Goal: Task Accomplishment & Management: Manage account settings

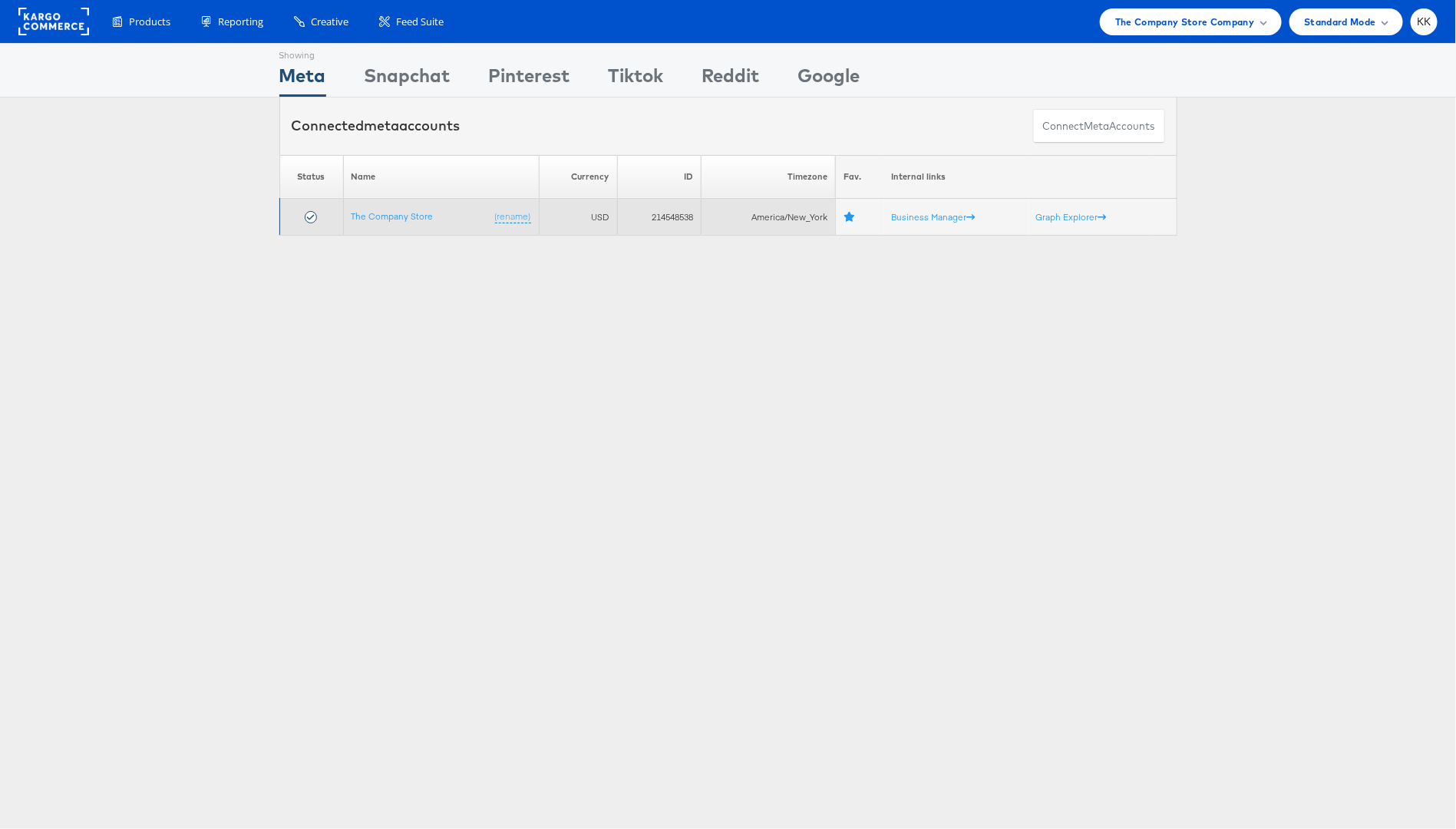
click at [410, 202] on td "The Company Store (rename)" at bounding box center [440, 216] width 195 height 37
click at [404, 212] on link "The Company Store" at bounding box center [393, 216] width 82 height 12
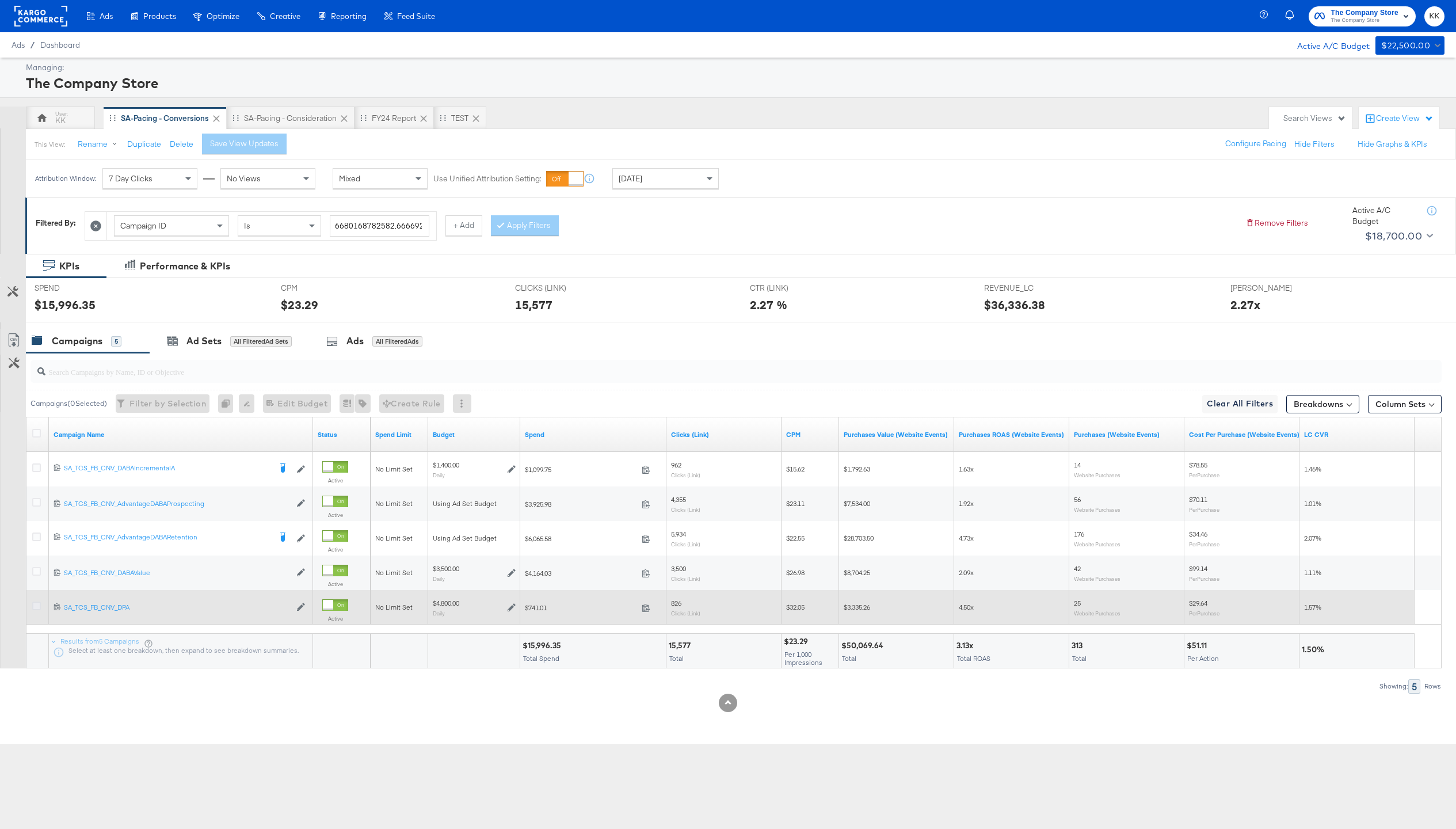
click at [39, 602] on icon at bounding box center [36, 606] width 9 height 9
click at [0, 0] on input "checkbox" at bounding box center [0, 0] width 0 height 0
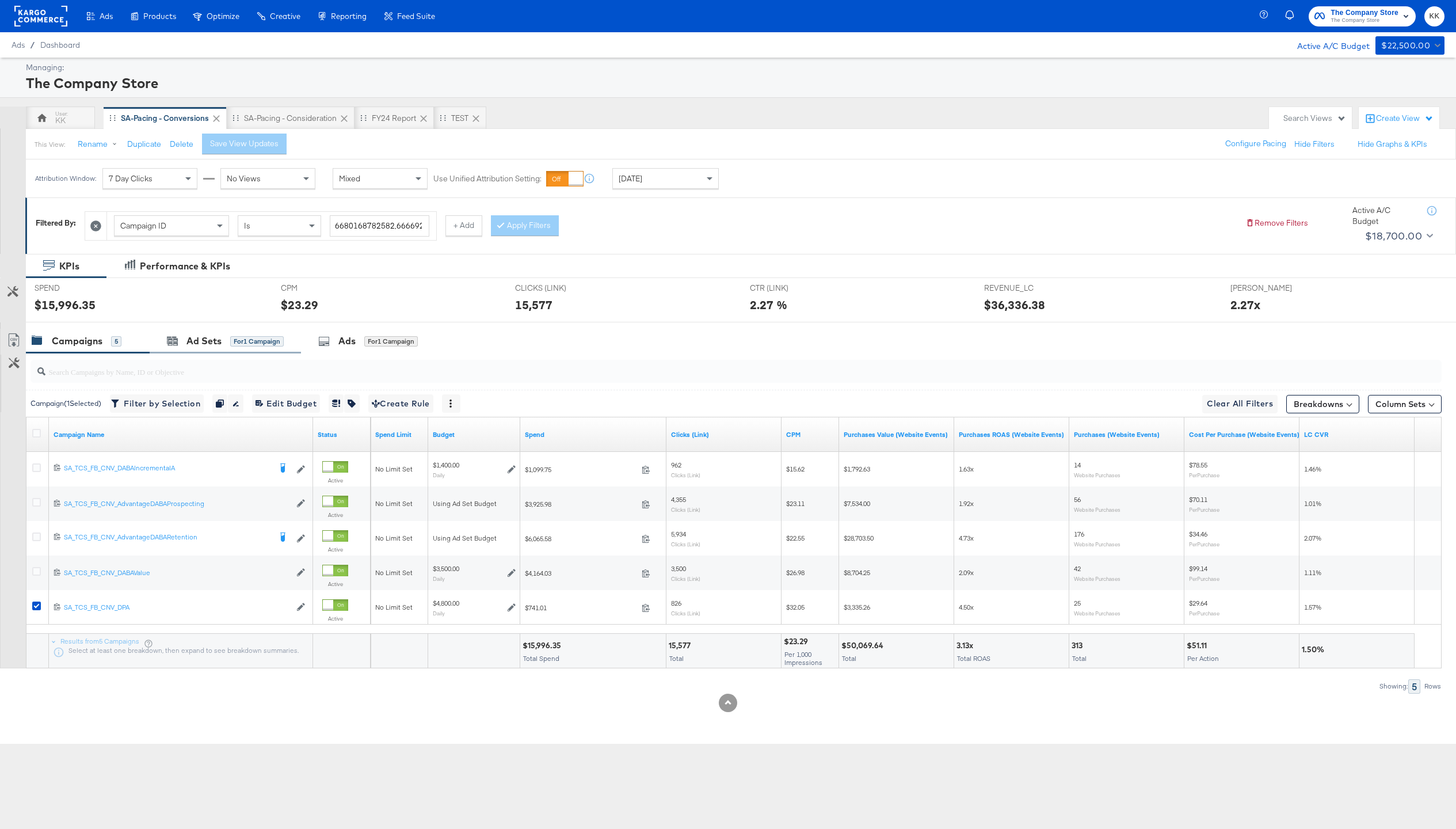
click at [212, 330] on div "Ad Sets for 1 Campaign" at bounding box center [225, 341] width 151 height 25
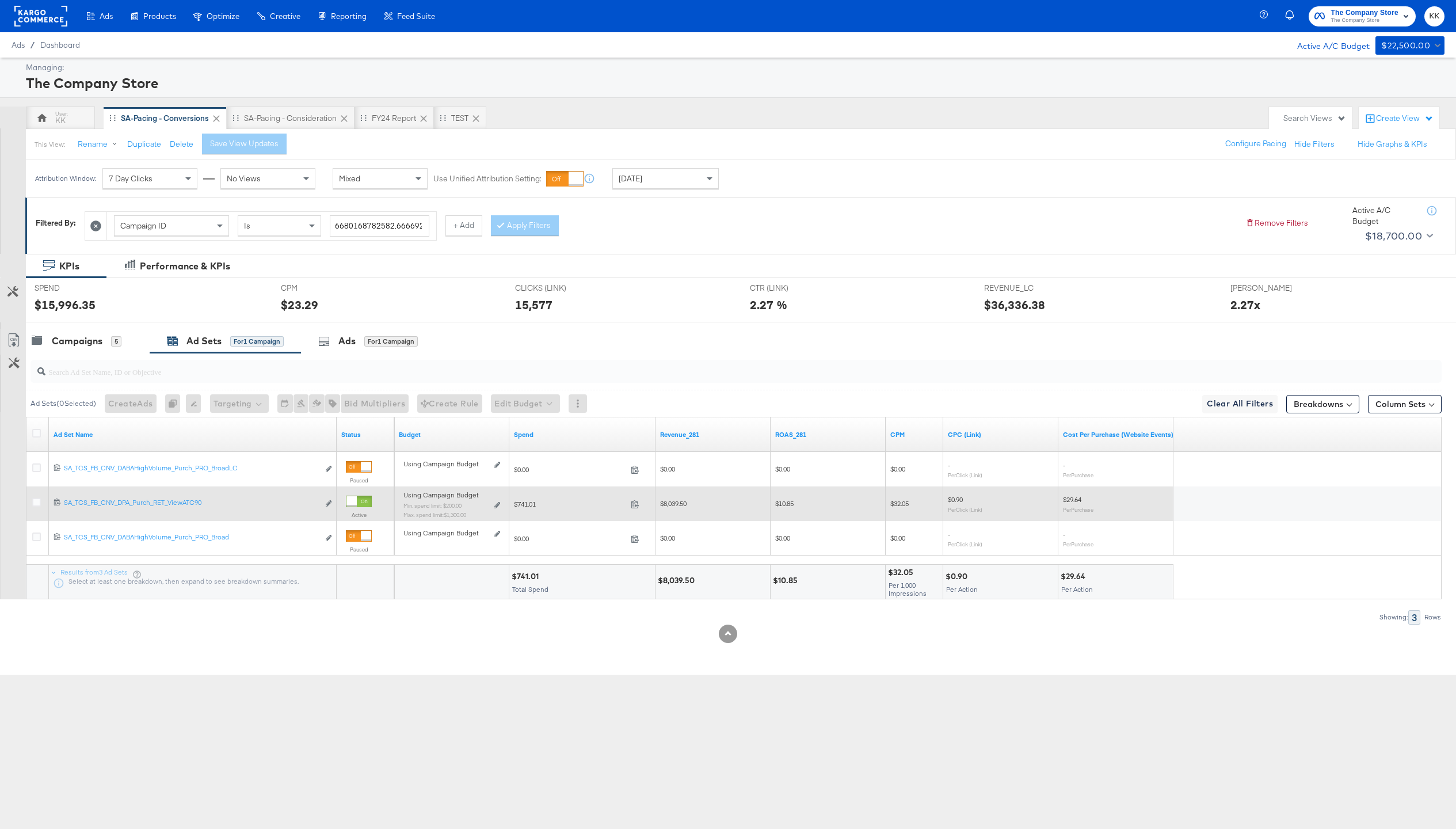
click at [493, 506] on div "Using Campaign Budget Min. spend limit: $200.00 Max. spend limit : $1,300.00 Ed…" at bounding box center [452, 509] width 97 height 27
click at [500, 503] on div "Using Campaign Budget Min. spend limit: $200.00 Max. spend limit : $1,300.00 Ed…" at bounding box center [451, 509] width 106 height 36
click at [498, 503] on icon at bounding box center [497, 505] width 6 height 6
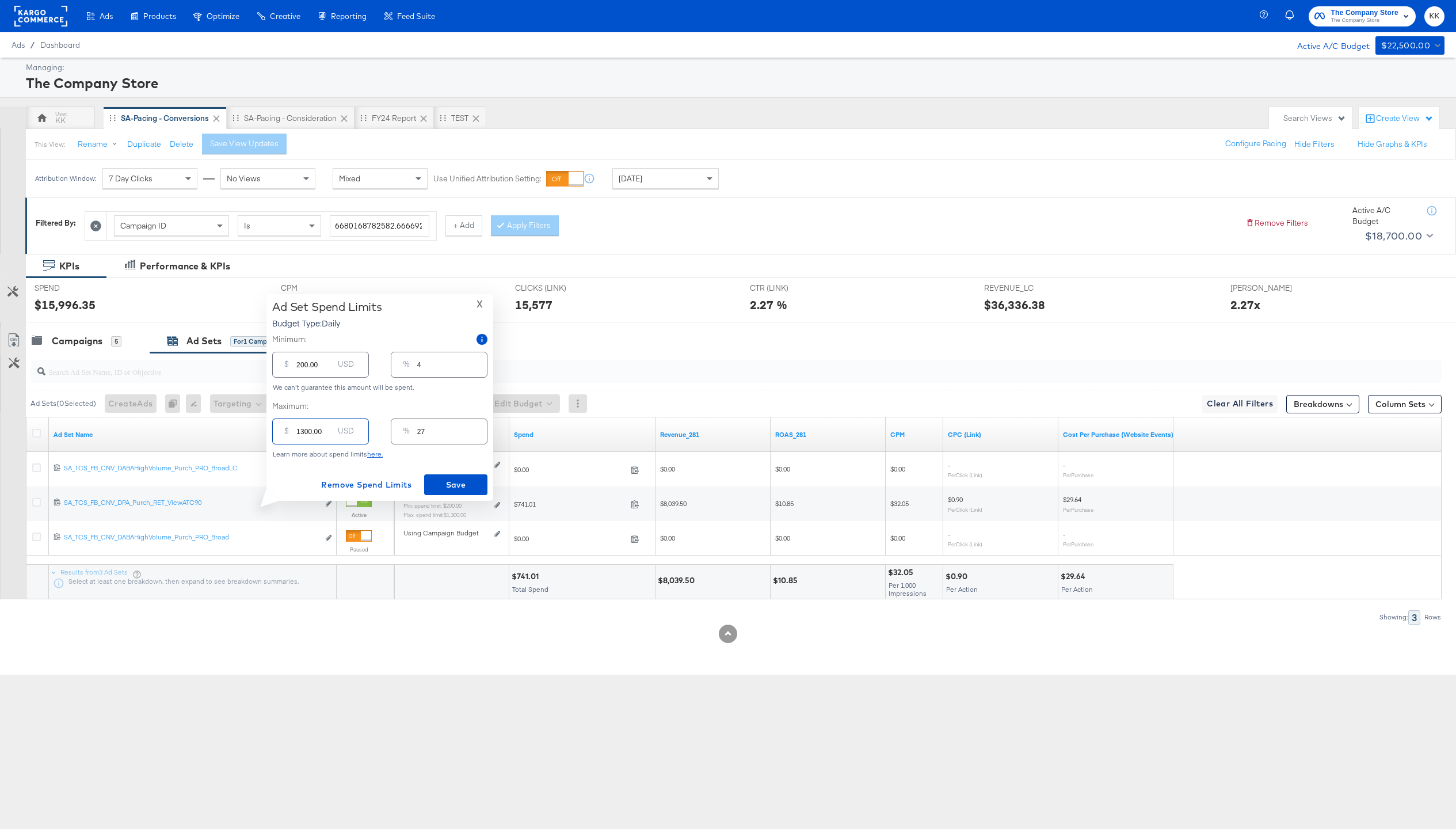
click at [304, 431] on input "1300.00" at bounding box center [315, 427] width 37 height 25
type input "100.00"
type input "2"
type input "1600.00"
type input "33"
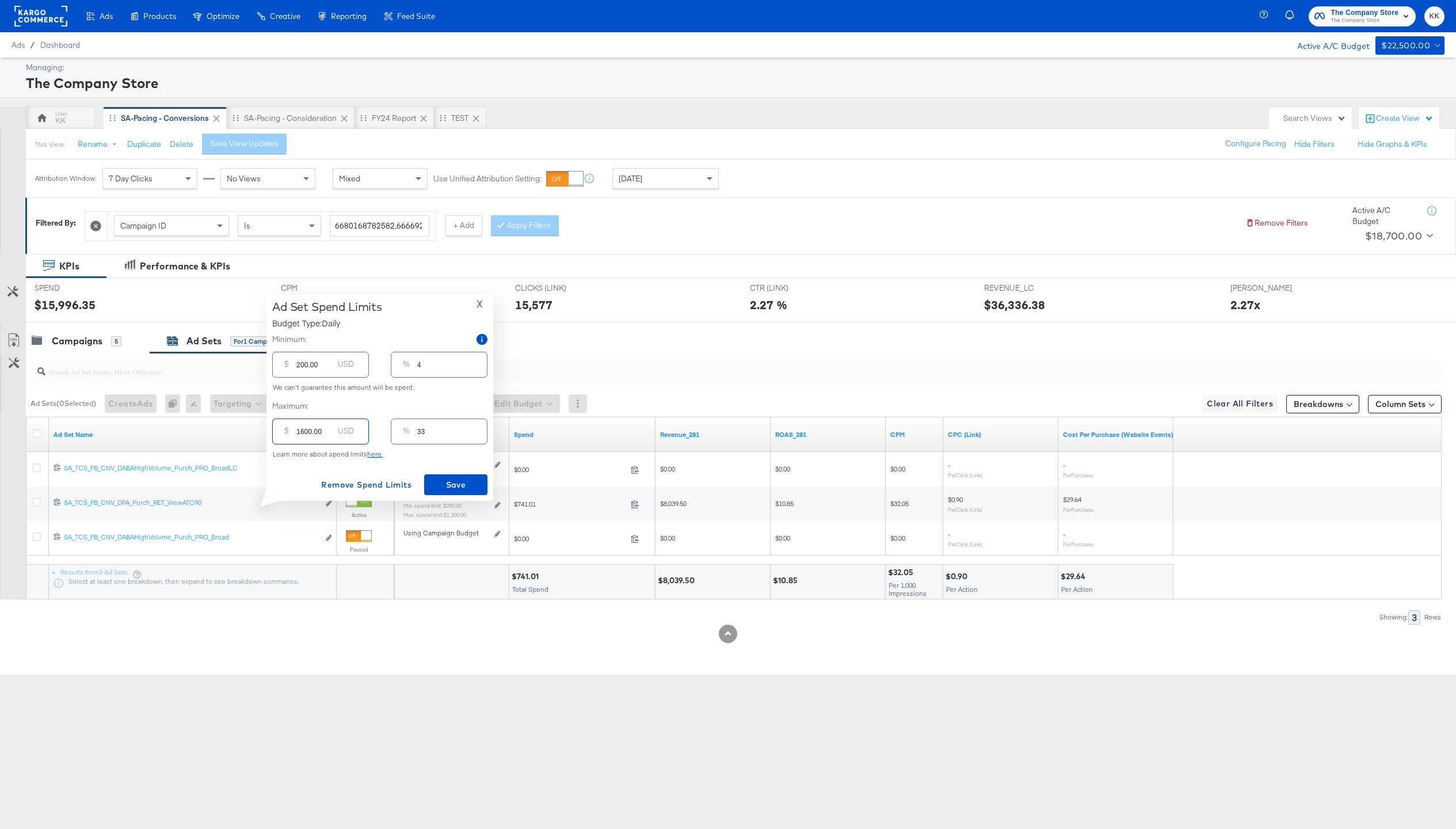
type input "1600.00"
click at [299, 363] on input "200.00" at bounding box center [315, 360] width 37 height 25
type input "1200.00"
type input "25"
type input "1200.00"
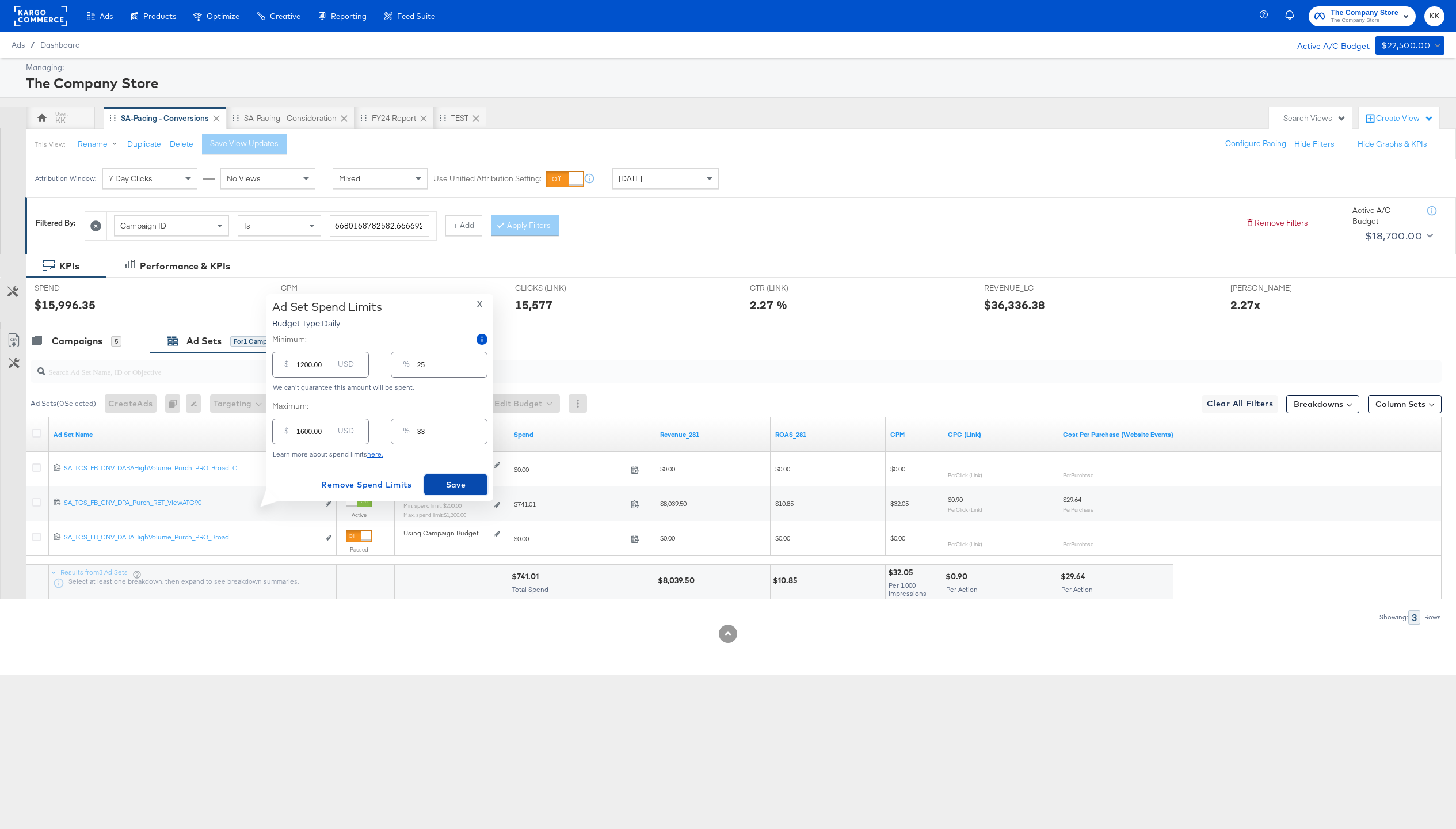
click at [467, 483] on span "Save" at bounding box center [456, 485] width 54 height 15
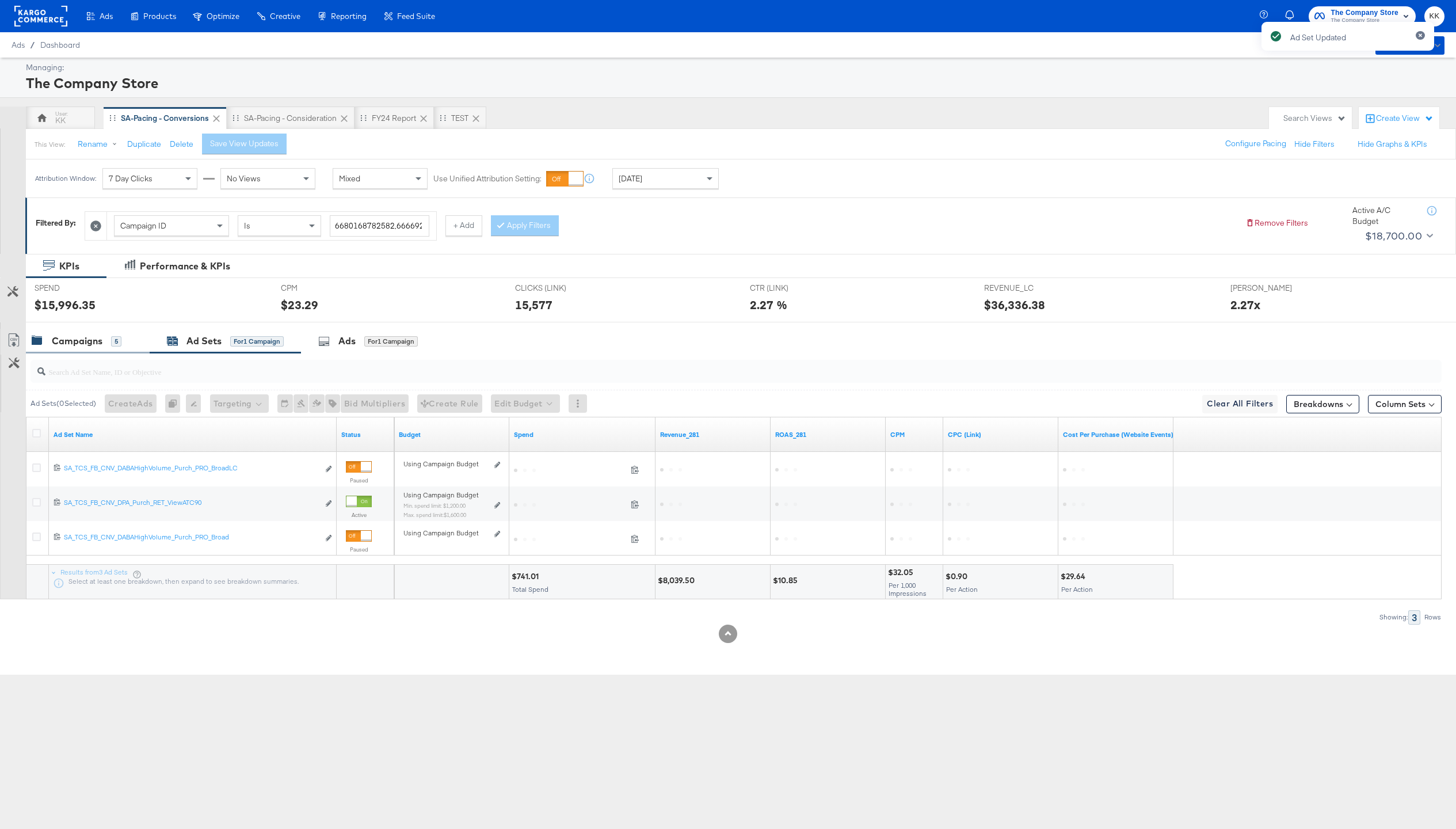
click at [91, 343] on div "Campaigns" at bounding box center [77, 341] width 51 height 13
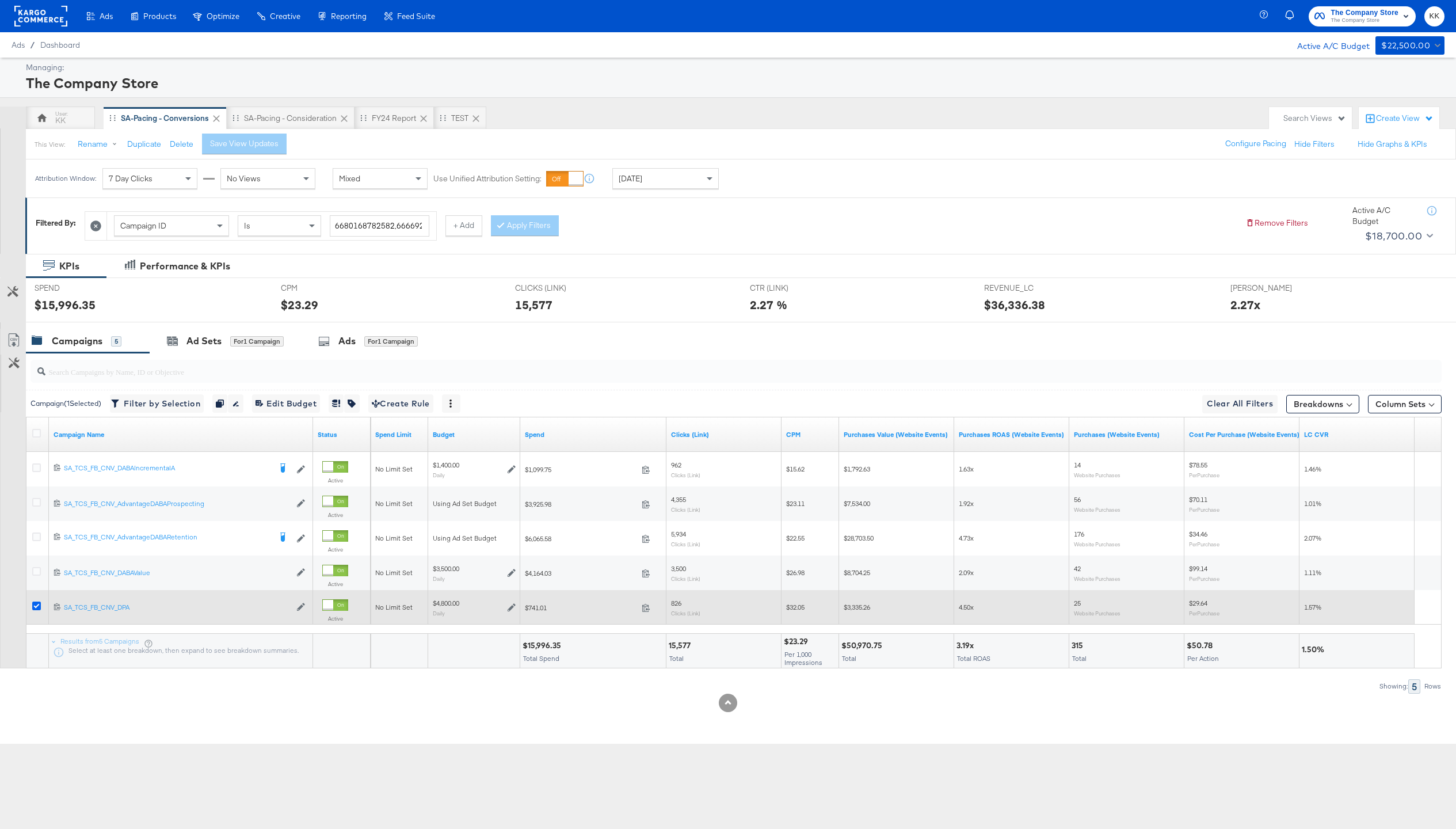
click at [36, 602] on icon at bounding box center [36, 606] width 9 height 9
click at [0, 0] on input "checkbox" at bounding box center [0, 0] width 0 height 0
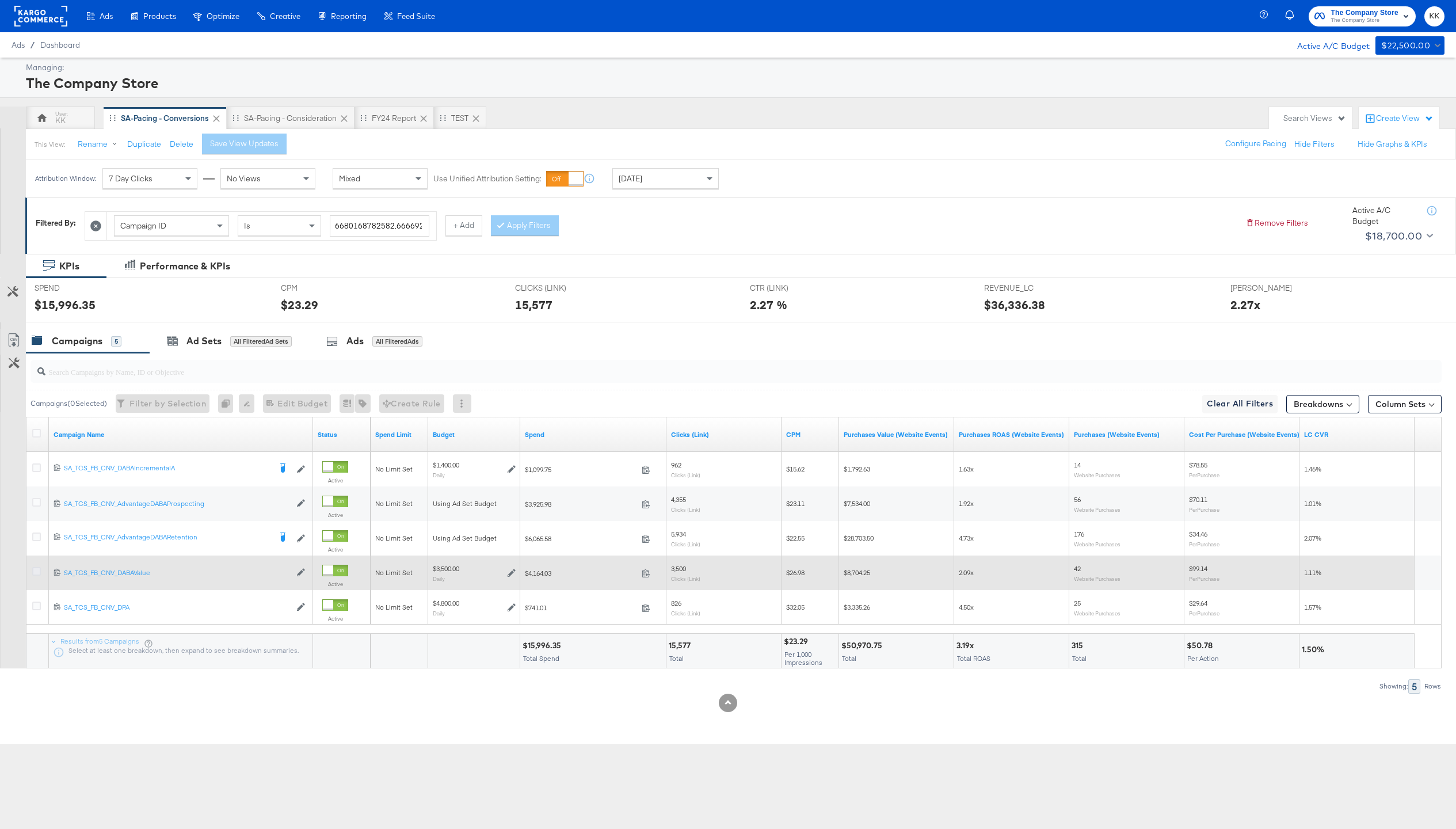
click at [35, 567] on icon at bounding box center [36, 571] width 9 height 9
click at [0, 0] on input "checkbox" at bounding box center [0, 0] width 0 height 0
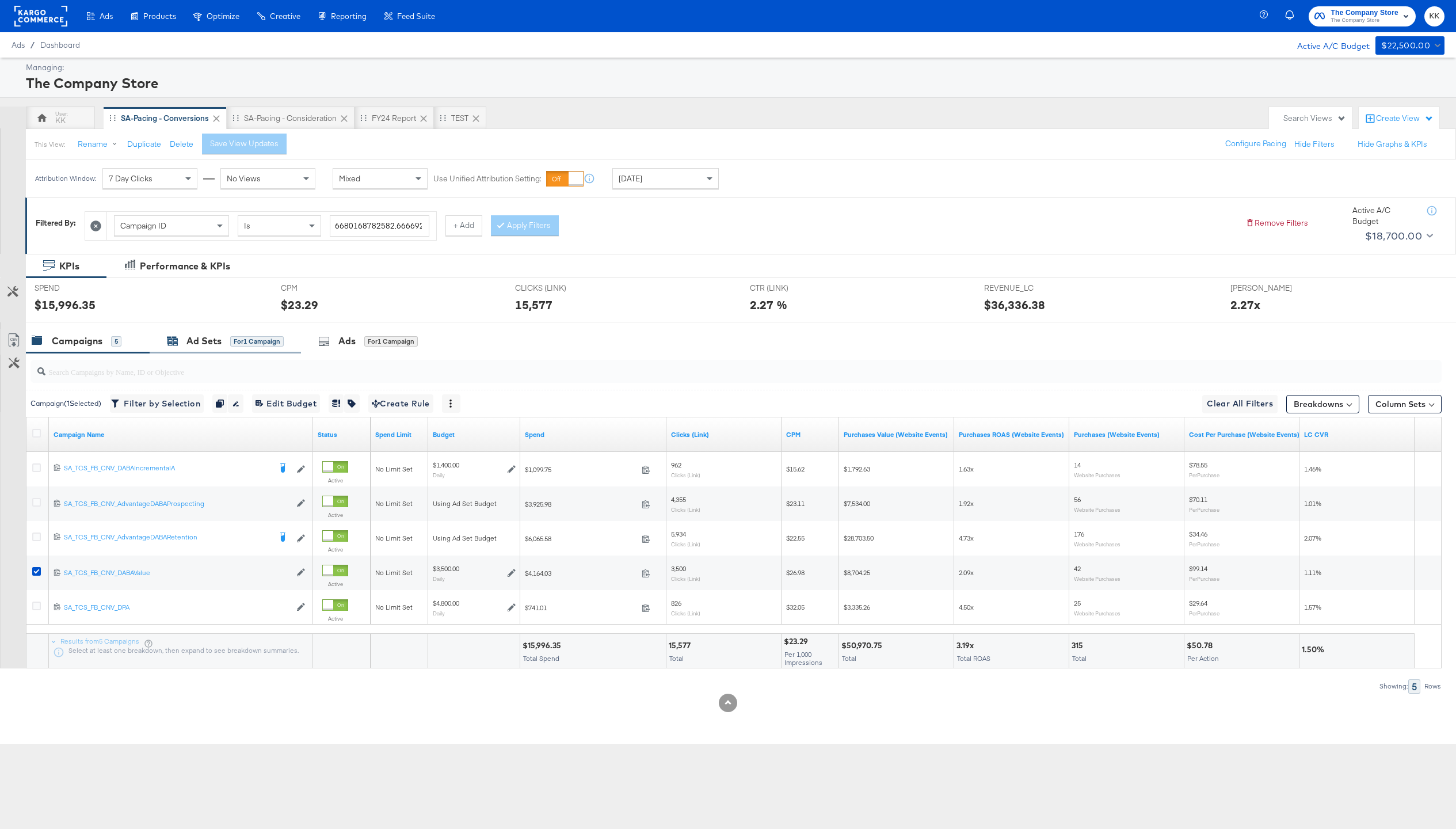
click at [252, 337] on div "for 1 Campaign" at bounding box center [257, 342] width 54 height 11
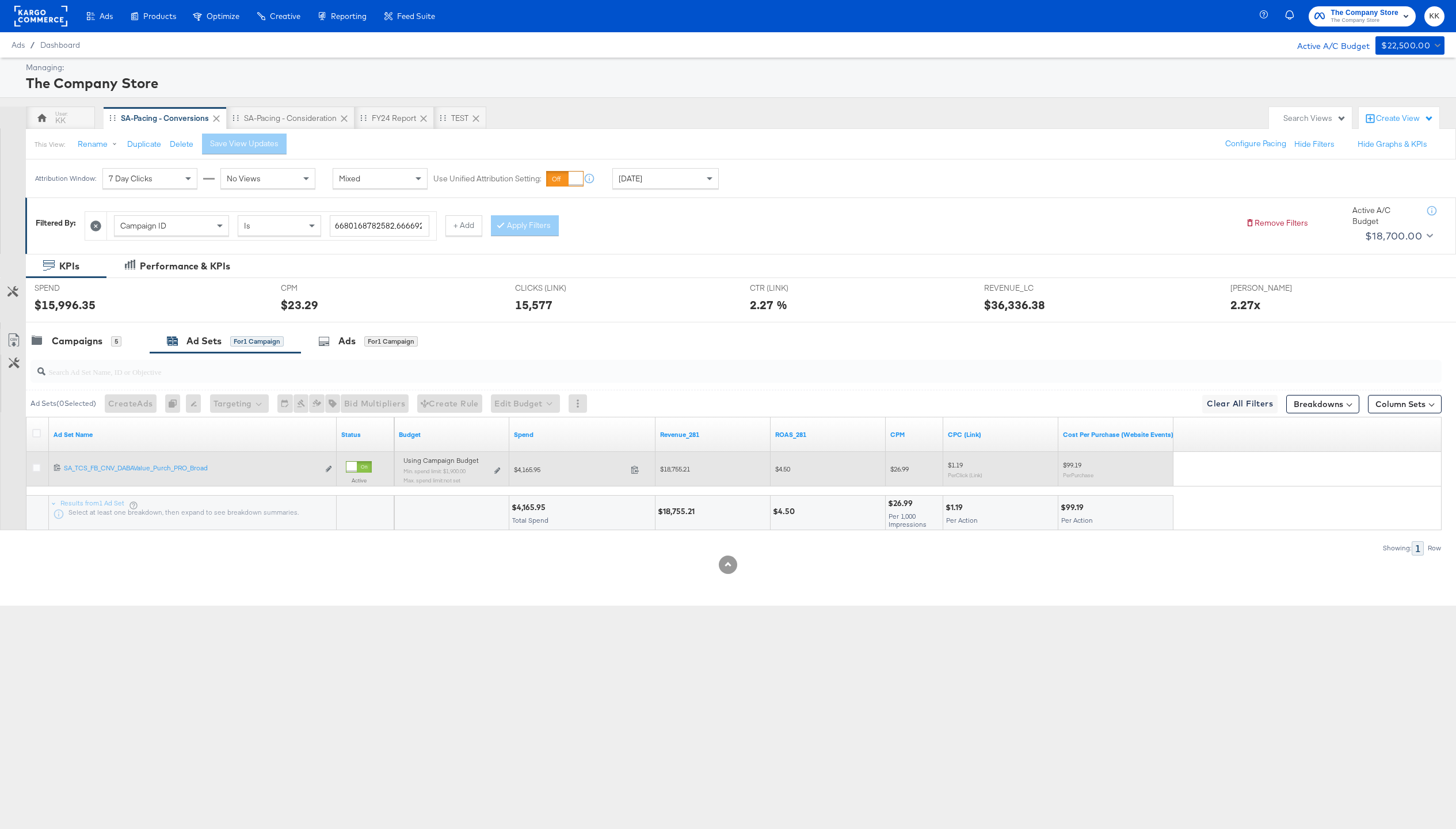
click at [491, 469] on div "Using Campaign Budget Min. spend limit: $1,900.00 Max. spend limit : not set Ed…" at bounding box center [452, 475] width 97 height 27
click at [502, 469] on div "Using Campaign Budget Min. spend limit: $1,900.00 Max. spend limit : not set Ed…" at bounding box center [451, 475] width 106 height 36
click at [497, 469] on icon at bounding box center [497, 471] width 6 height 6
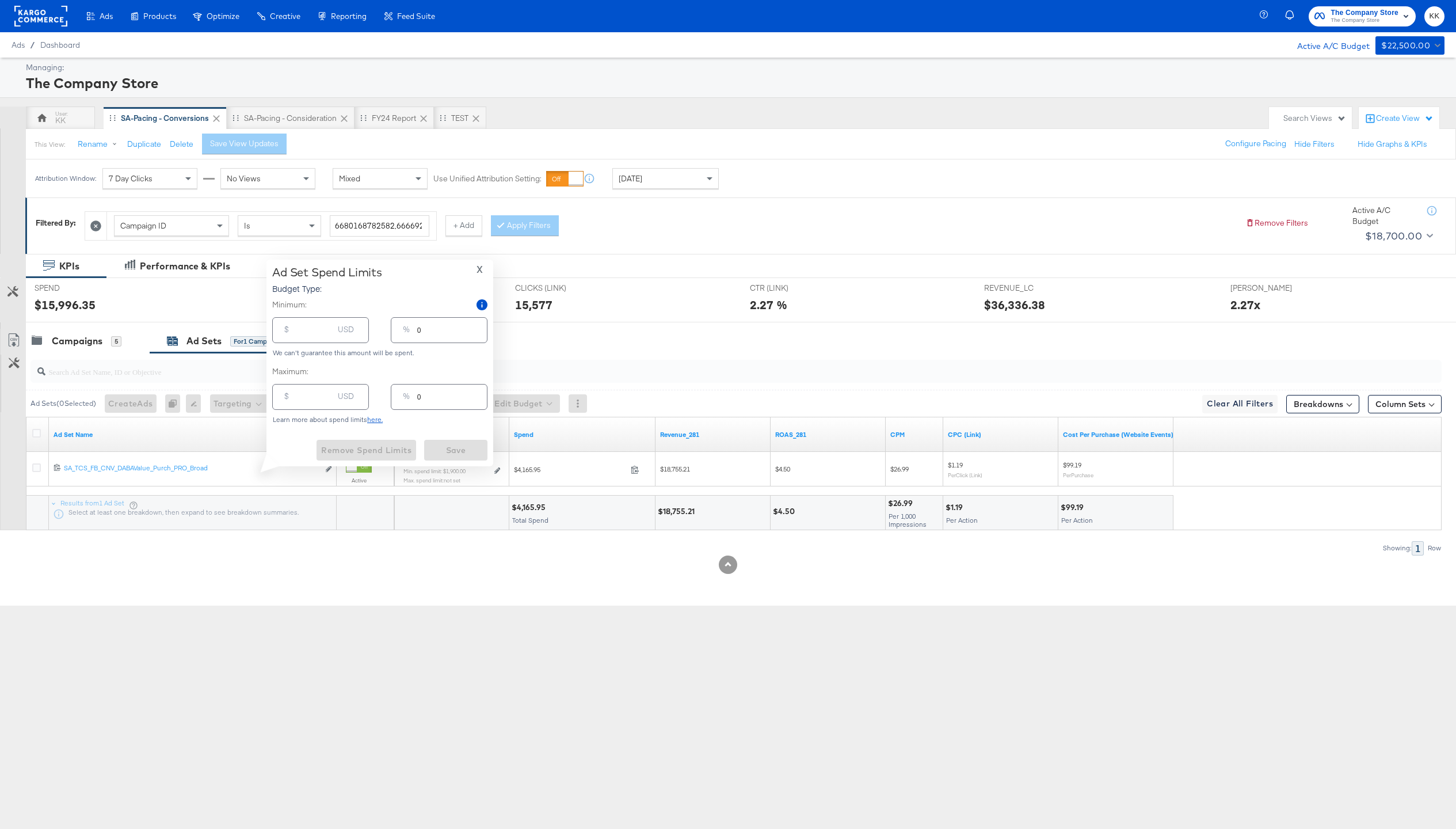
type input "1900.00"
type input "54"
click at [297, 392] on input "number" at bounding box center [315, 392] width 37 height 25
type input "55"
type input "2"
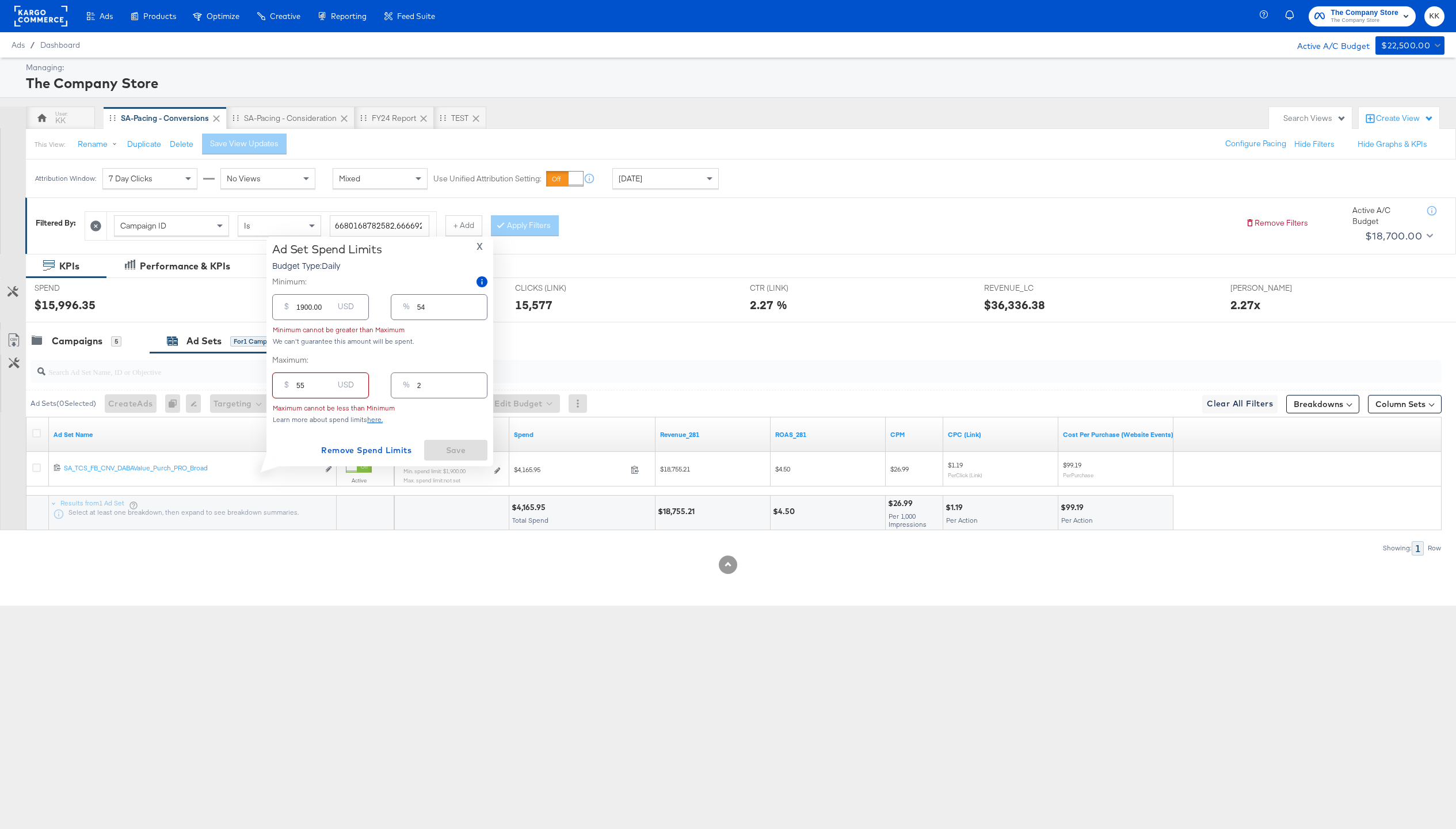
type input "550"
type input "16"
type input "5500"
type input "157"
drag, startPoint x: 450, startPoint y: 445, endPoint x: 341, endPoint y: 410, distance: 114.5
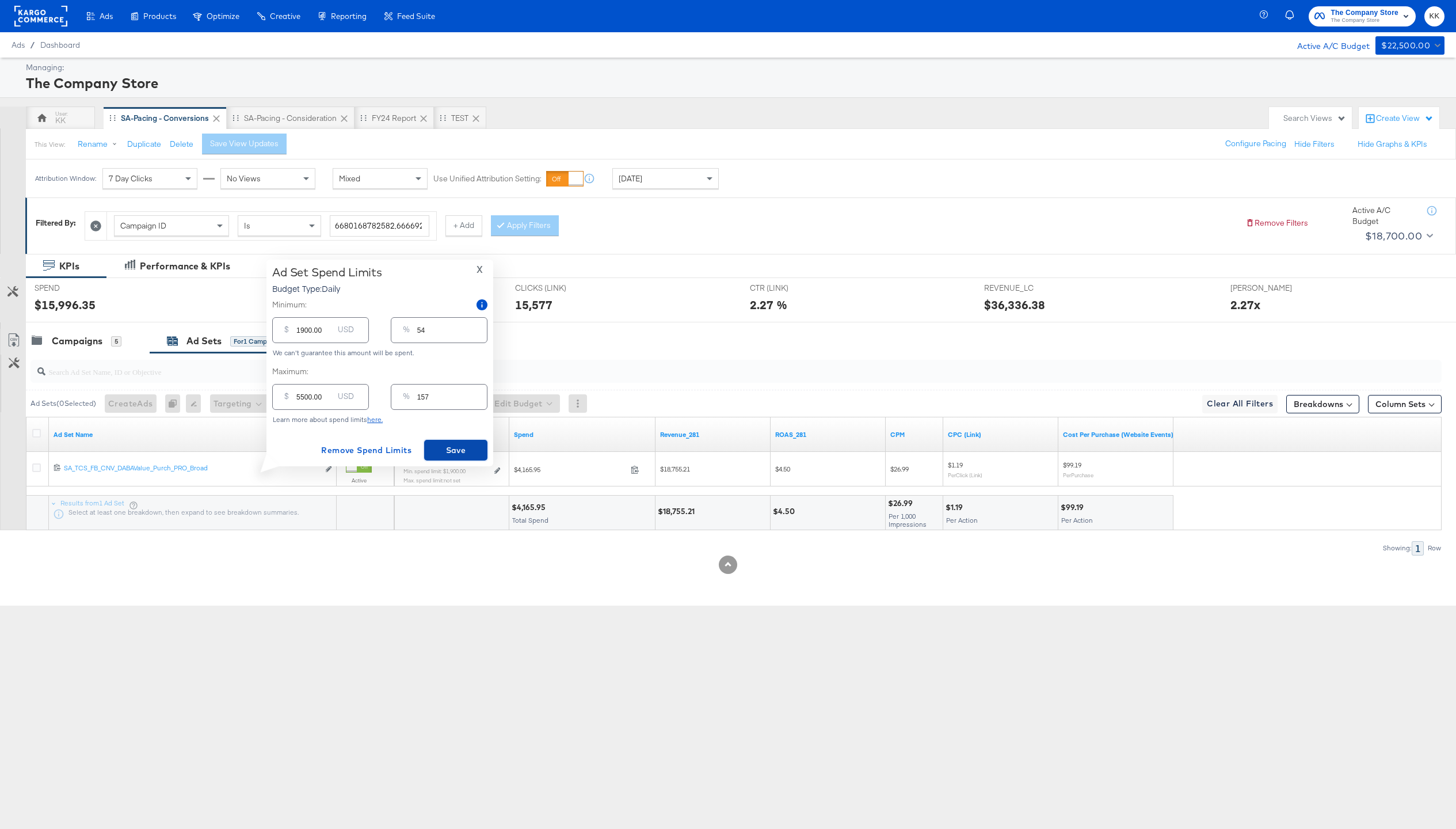
click at [341, 410] on div "Ad Set Spend Limits Budget Type: Daily X Minimum: $ 1900.00 USD % 54 We can't g…" at bounding box center [379, 363] width 215 height 195
click at [303, 399] on input "5500.00" at bounding box center [315, 392] width 37 height 25
type input "500.00"
type input "14"
type input "5200.00"
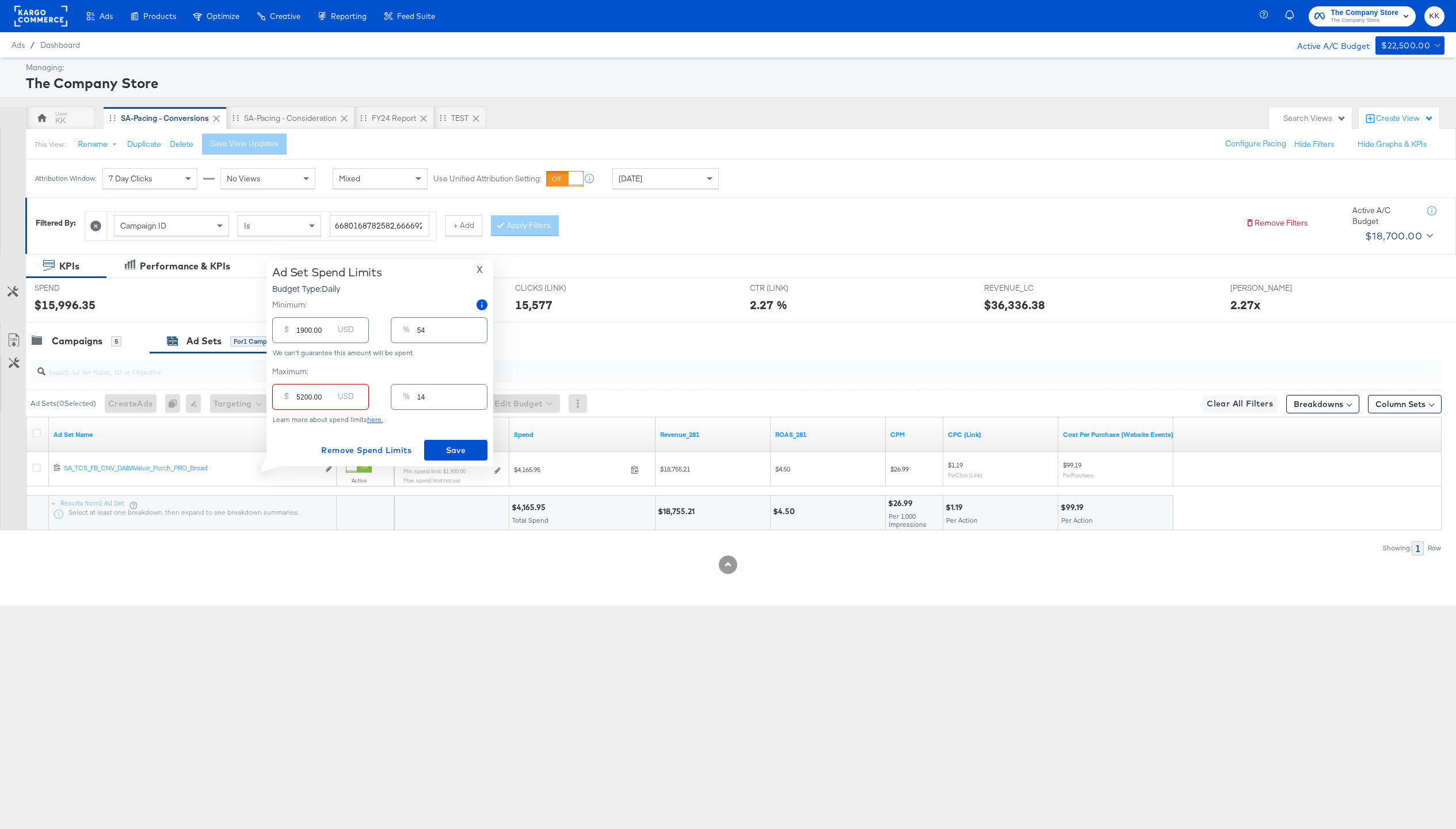
type input "149"
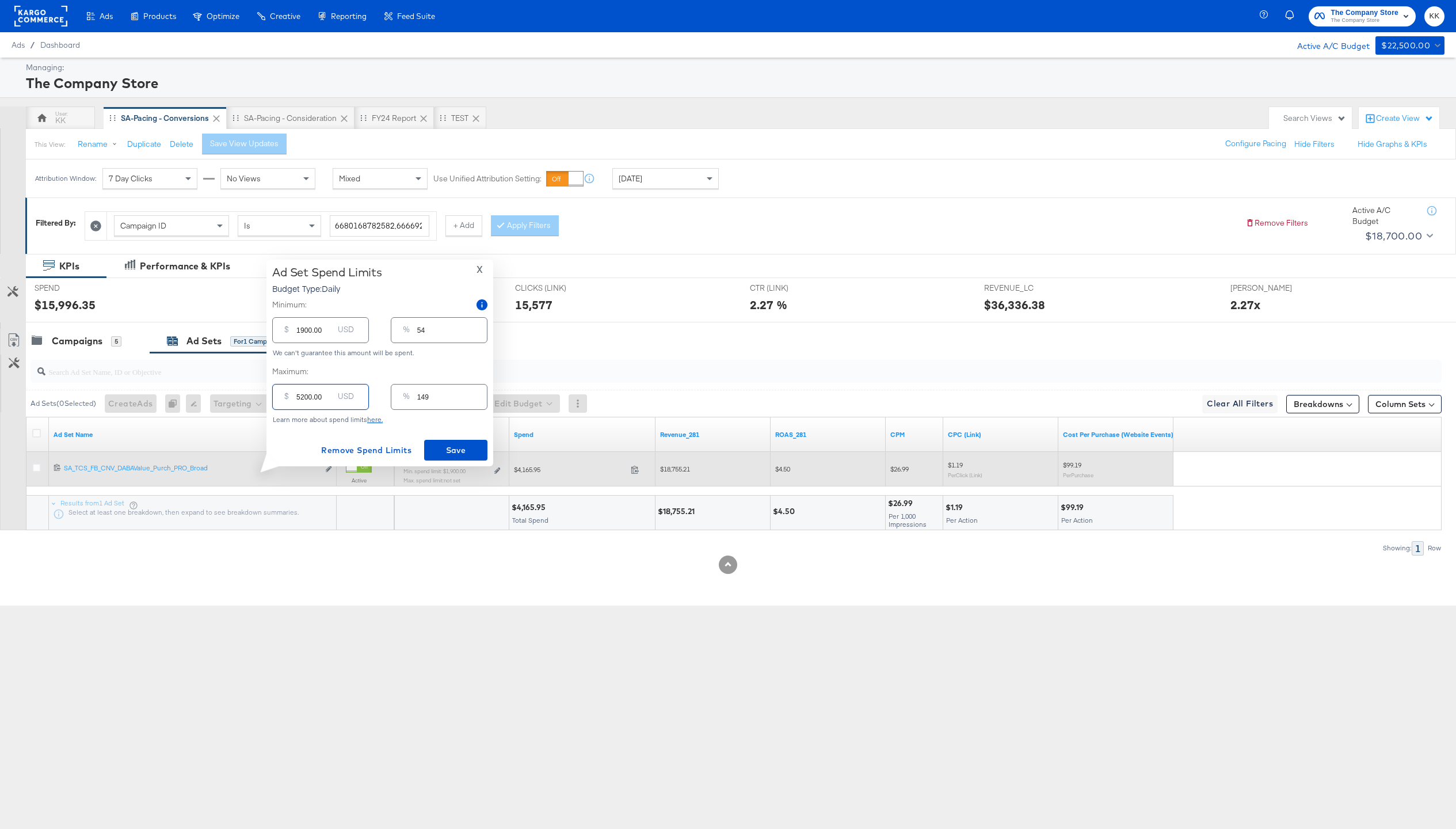
type input "5200.00"
click at [453, 468] on sub "Min. spend limit: $1,900.00" at bounding box center [434, 471] width 62 height 7
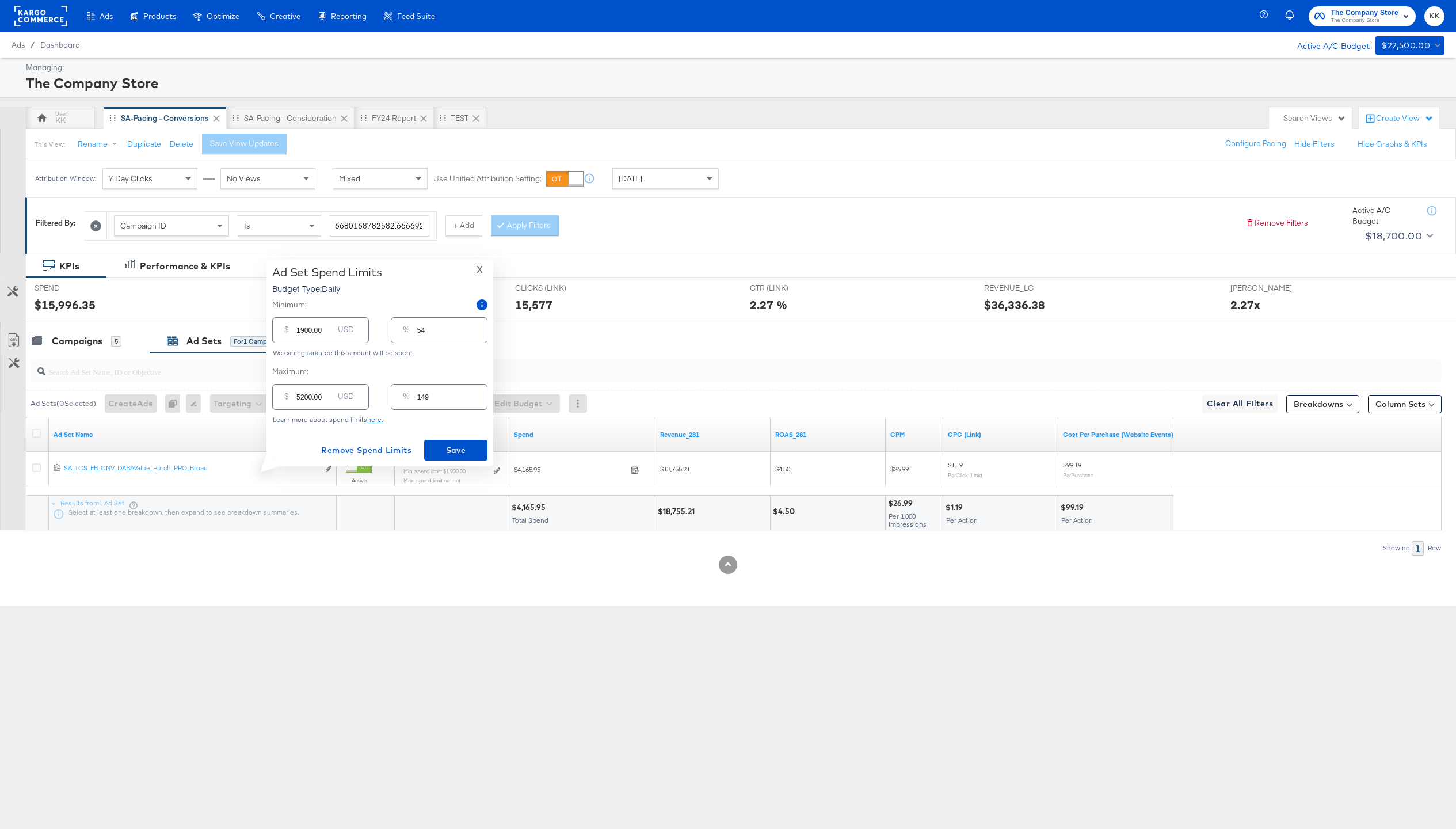
click at [458, 445] on div "Budget" at bounding box center [452, 434] width 115 height 34
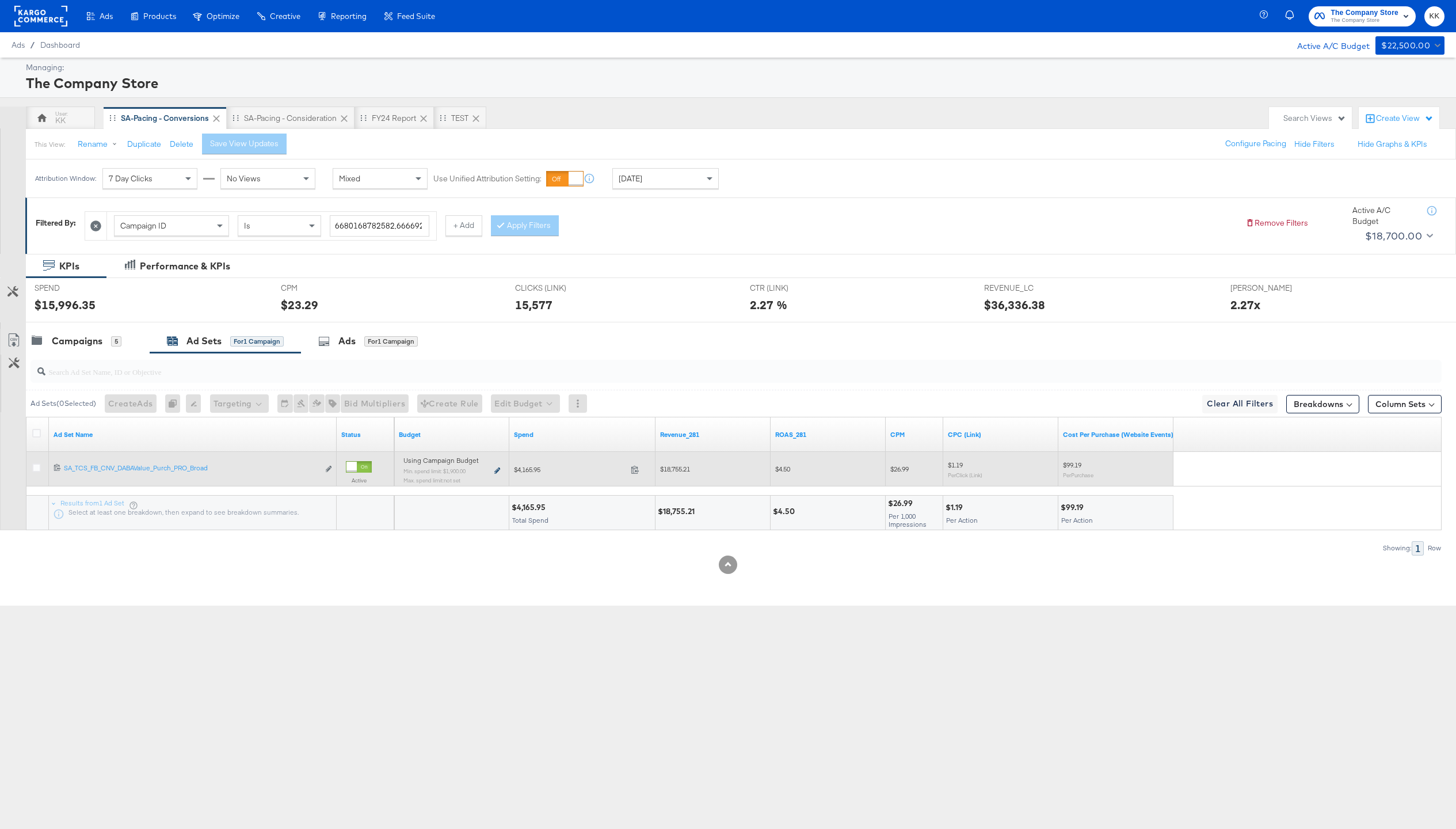
click at [497, 469] on icon at bounding box center [497, 471] width 6 height 6
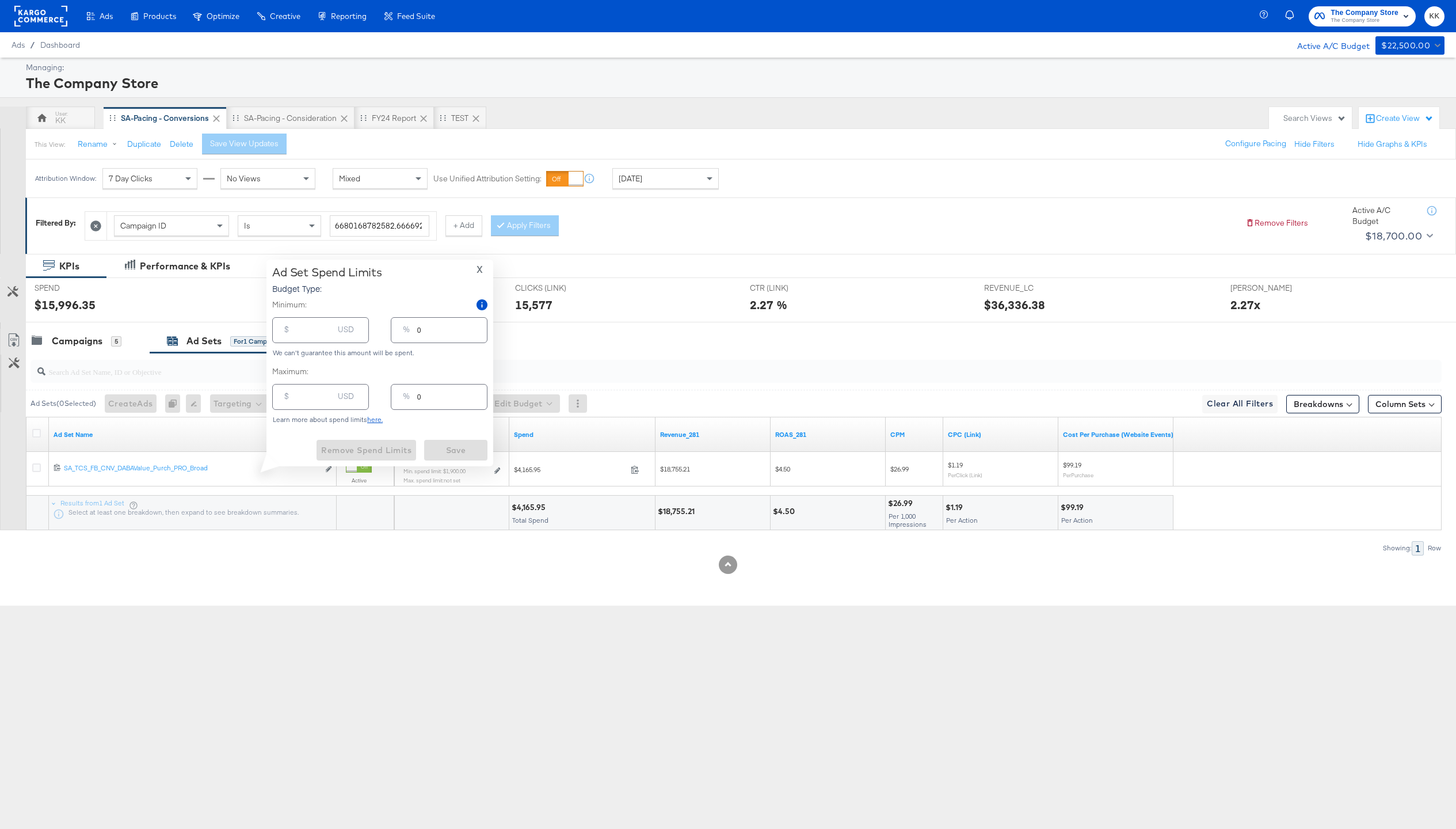
type input "1900.00"
type input "54"
click at [306, 394] on input "number" at bounding box center [315, 392] width 37 height 25
type input "53"
type input "2"
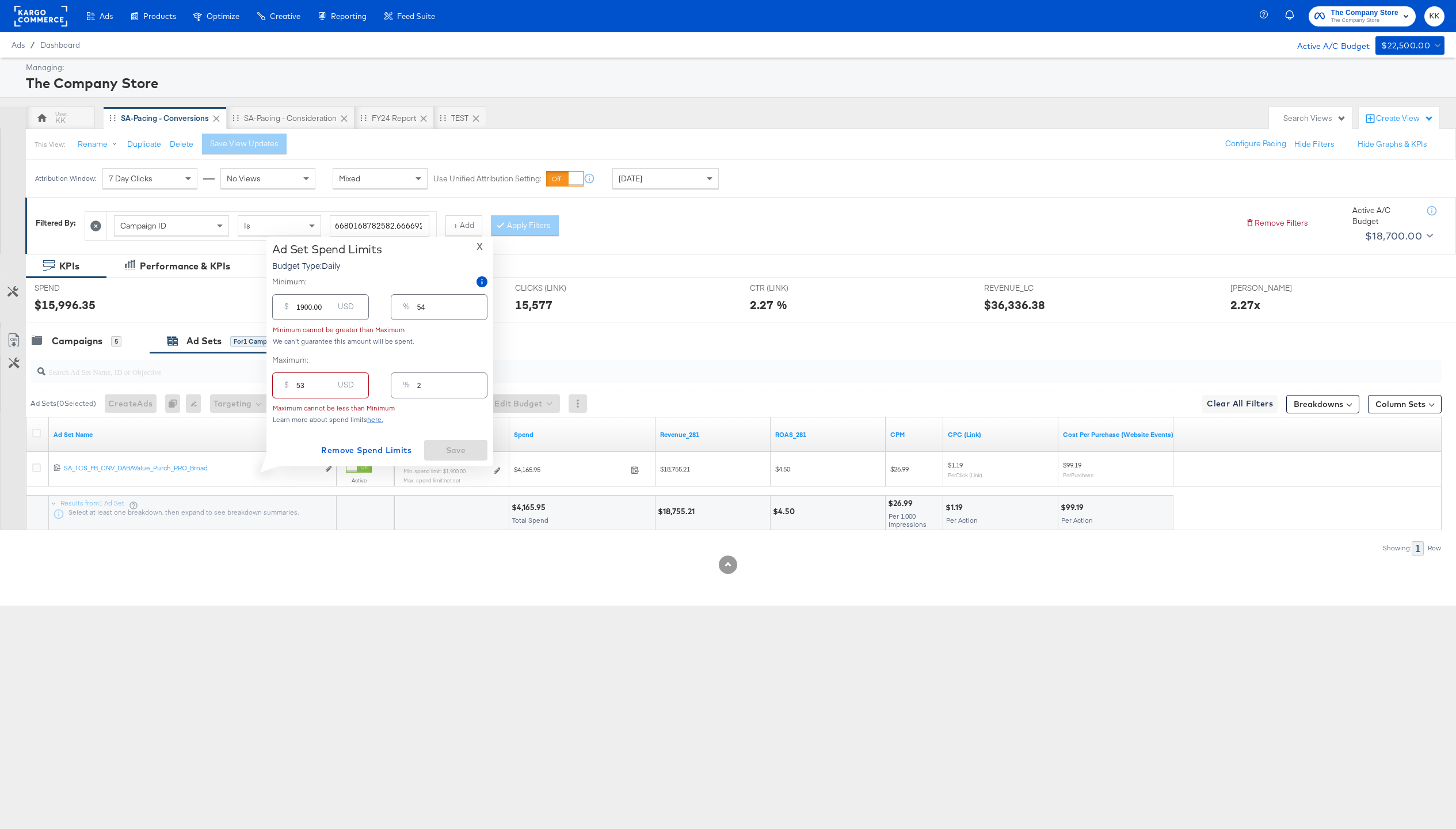
type input "530"
type input "15"
type input "5300"
type input "151"
type input "530"
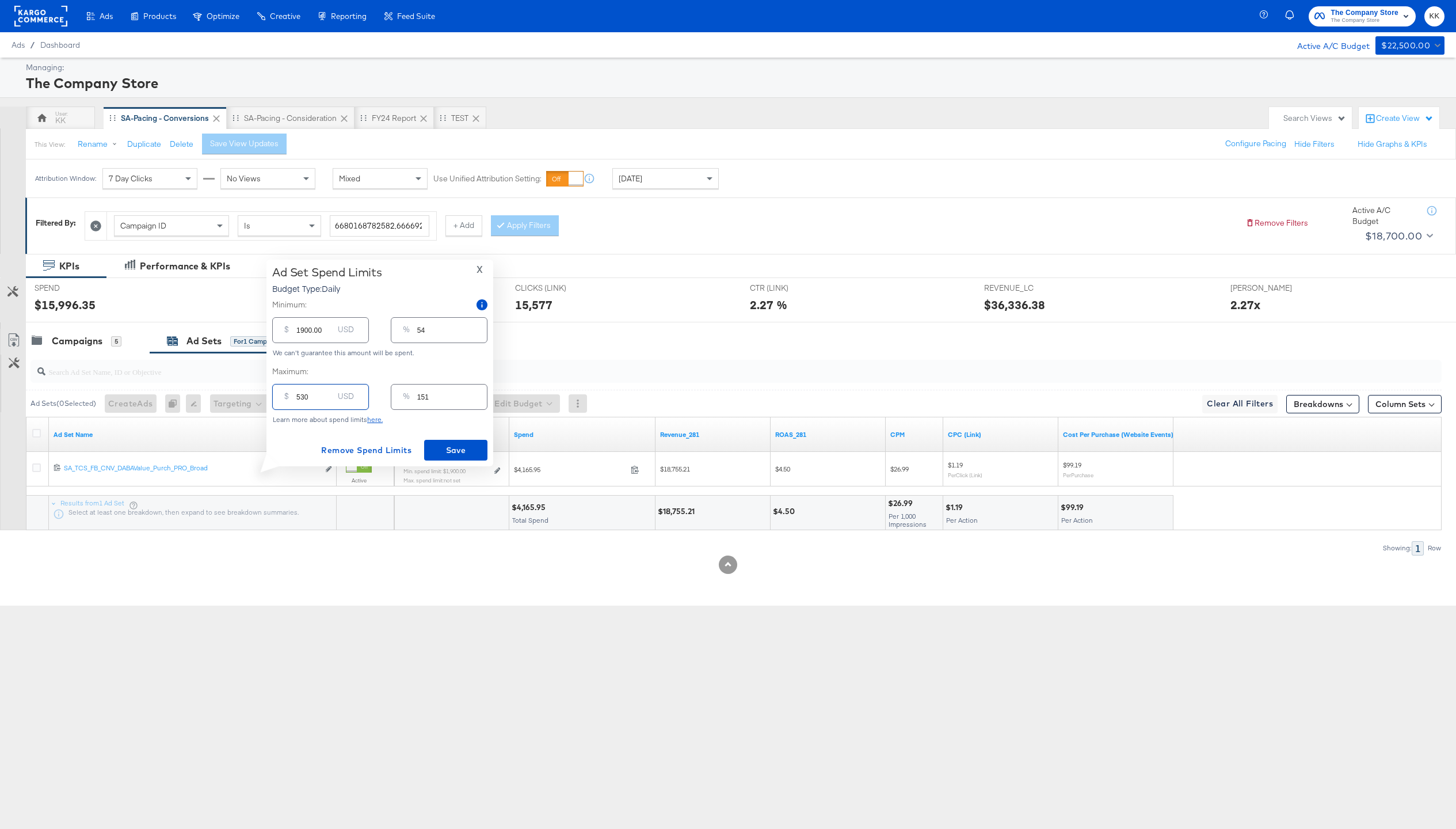
type input "15"
type input "53"
type input "2"
type input "5"
type input "0"
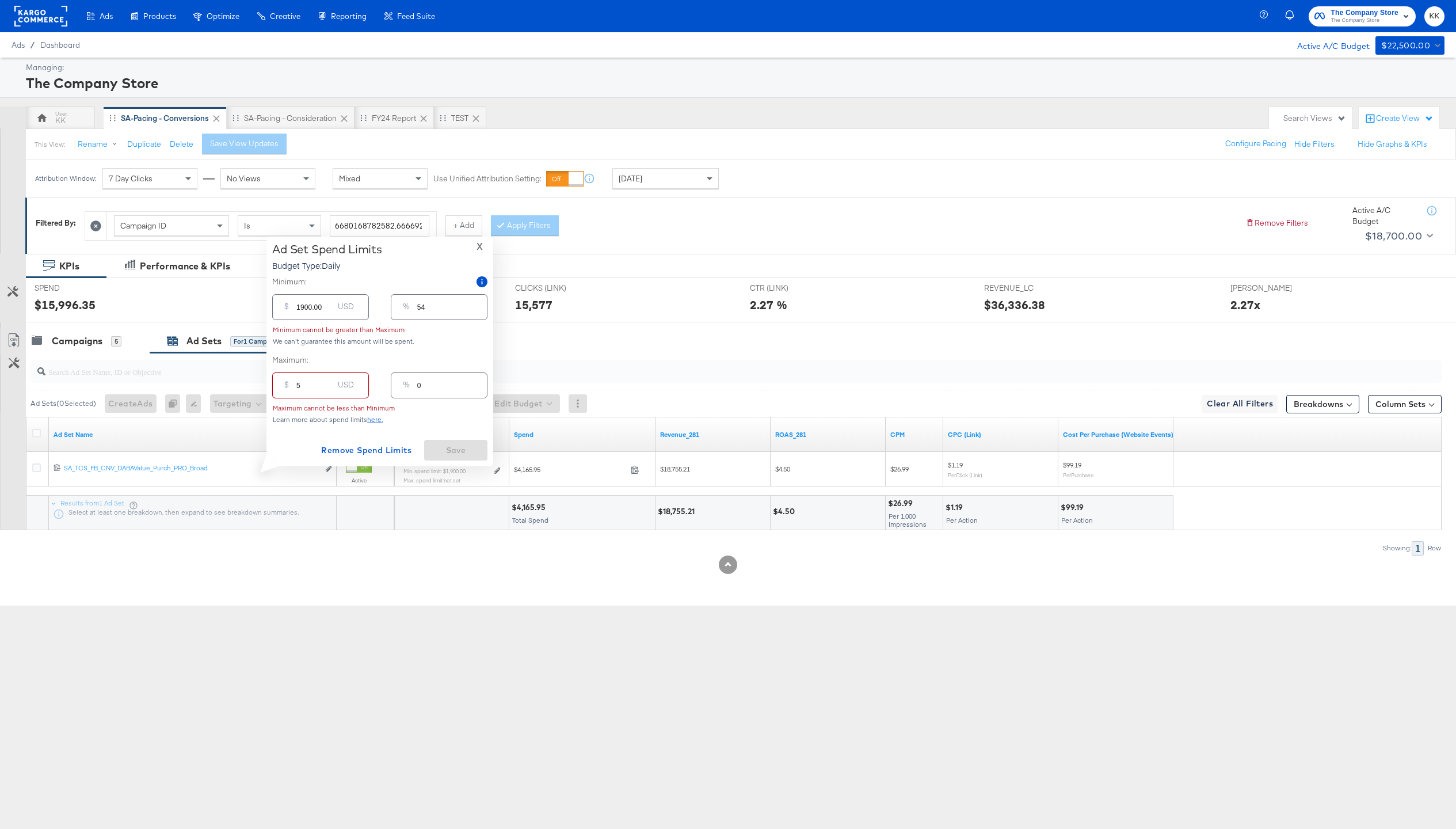
type input "52"
type input "1"
type input "520"
type input "15"
type input "5200"
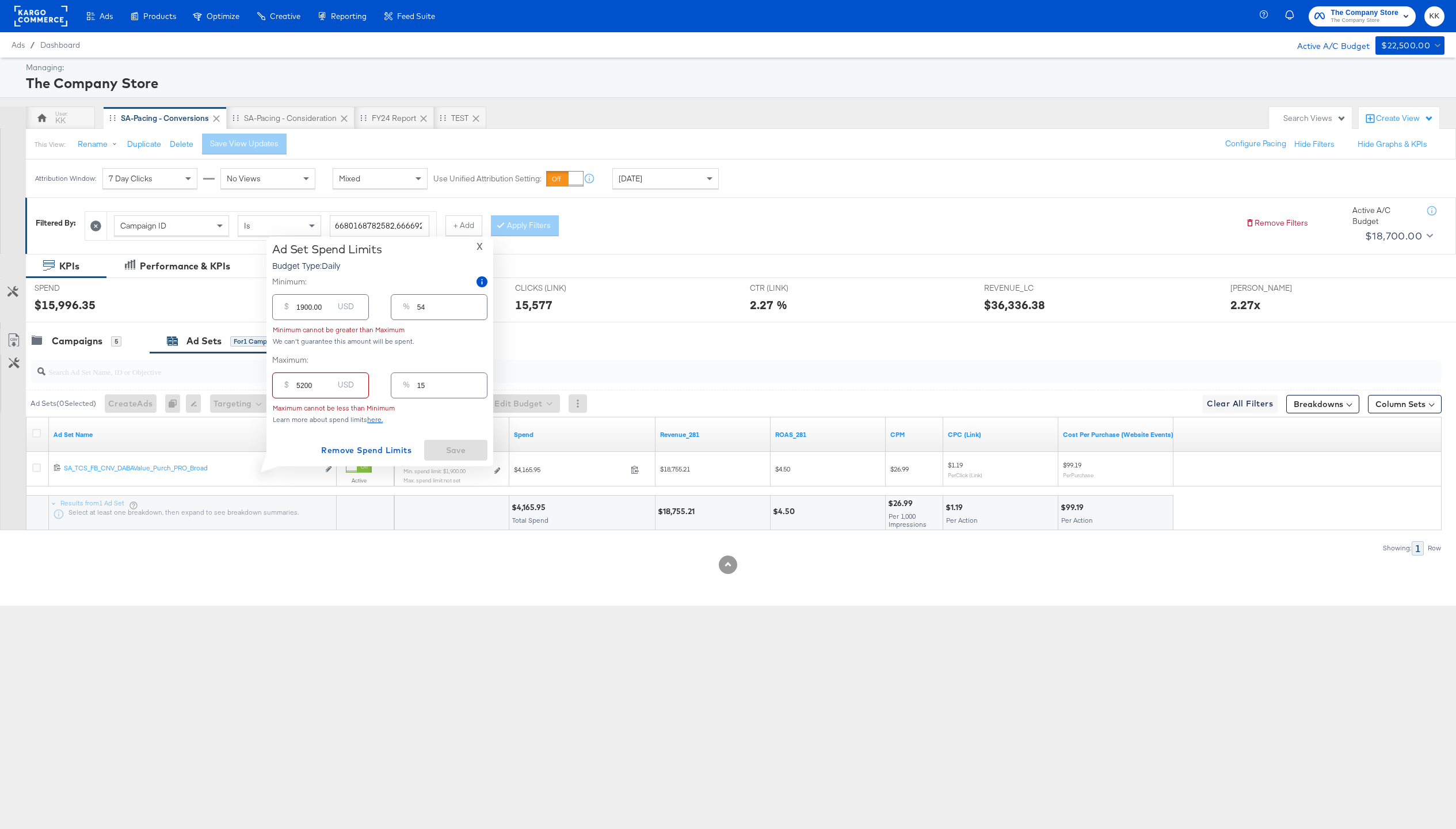
type input "149"
type input "5200.00"
click at [440, 443] on span "Save" at bounding box center [456, 450] width 54 height 15
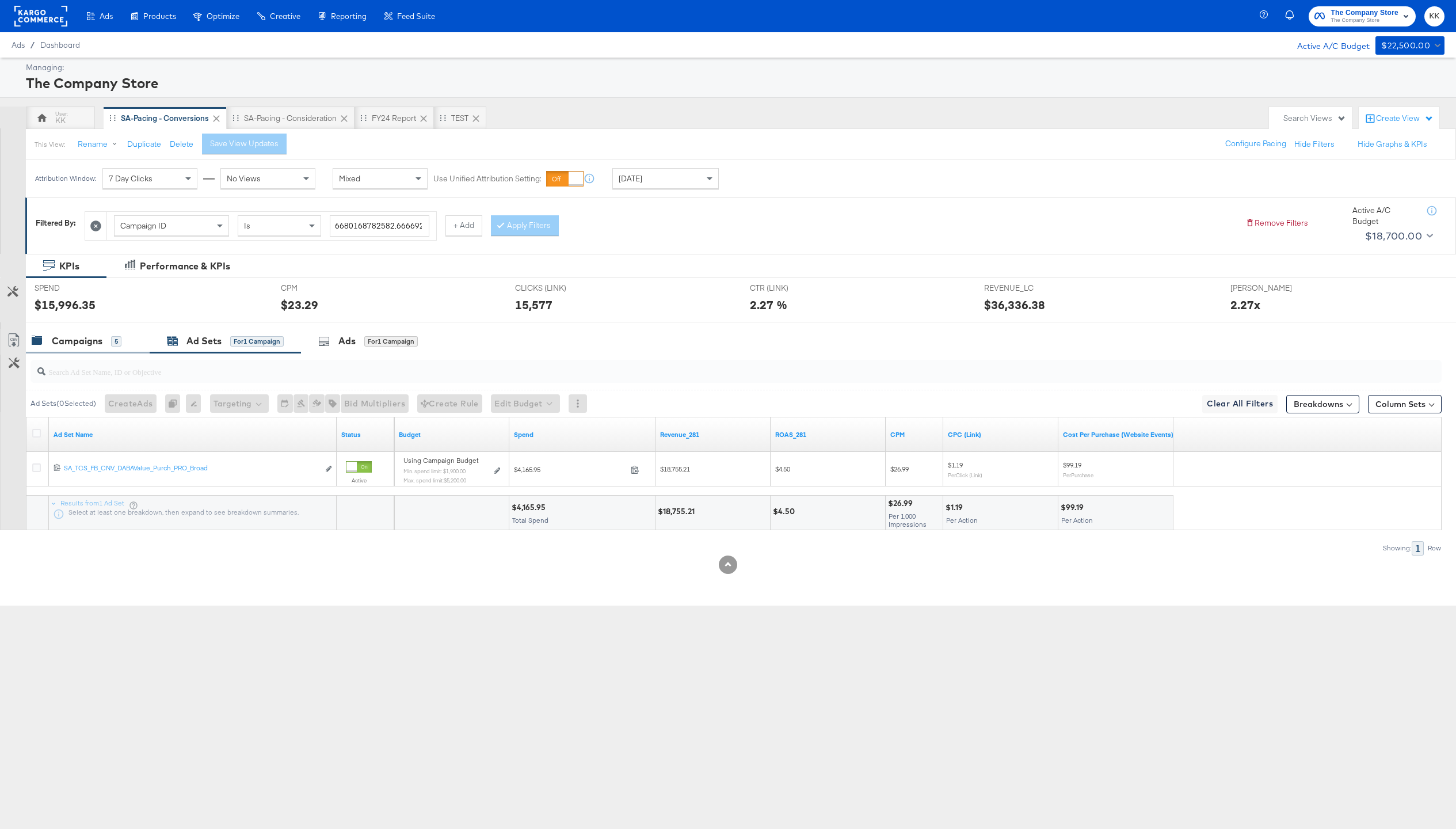
click at [104, 346] on div "Campaigns 5" at bounding box center [76, 341] width 90 height 13
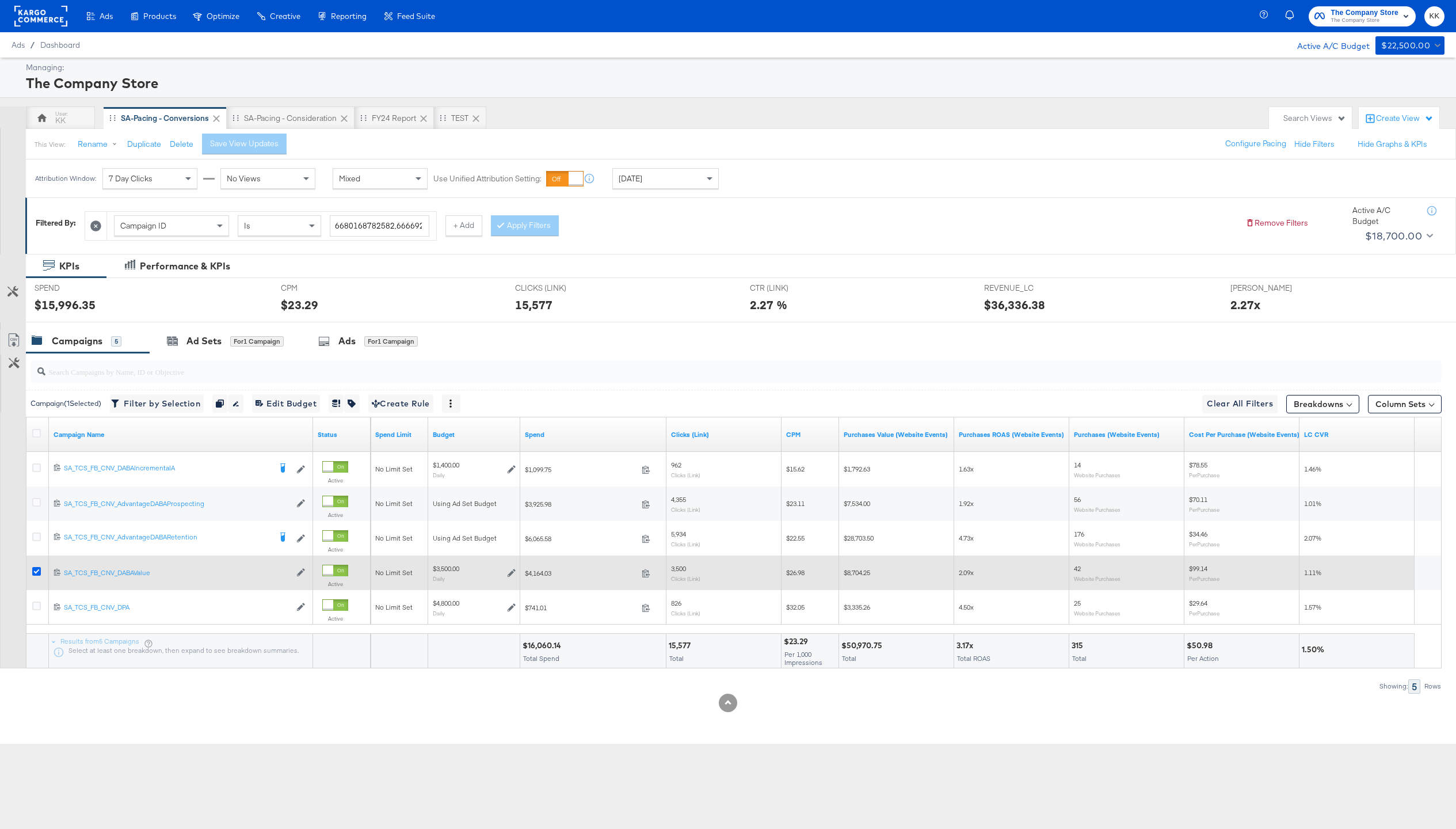
click at [35, 573] on icon at bounding box center [36, 571] width 9 height 9
click at [0, 0] on input "checkbox" at bounding box center [0, 0] width 0 height 0
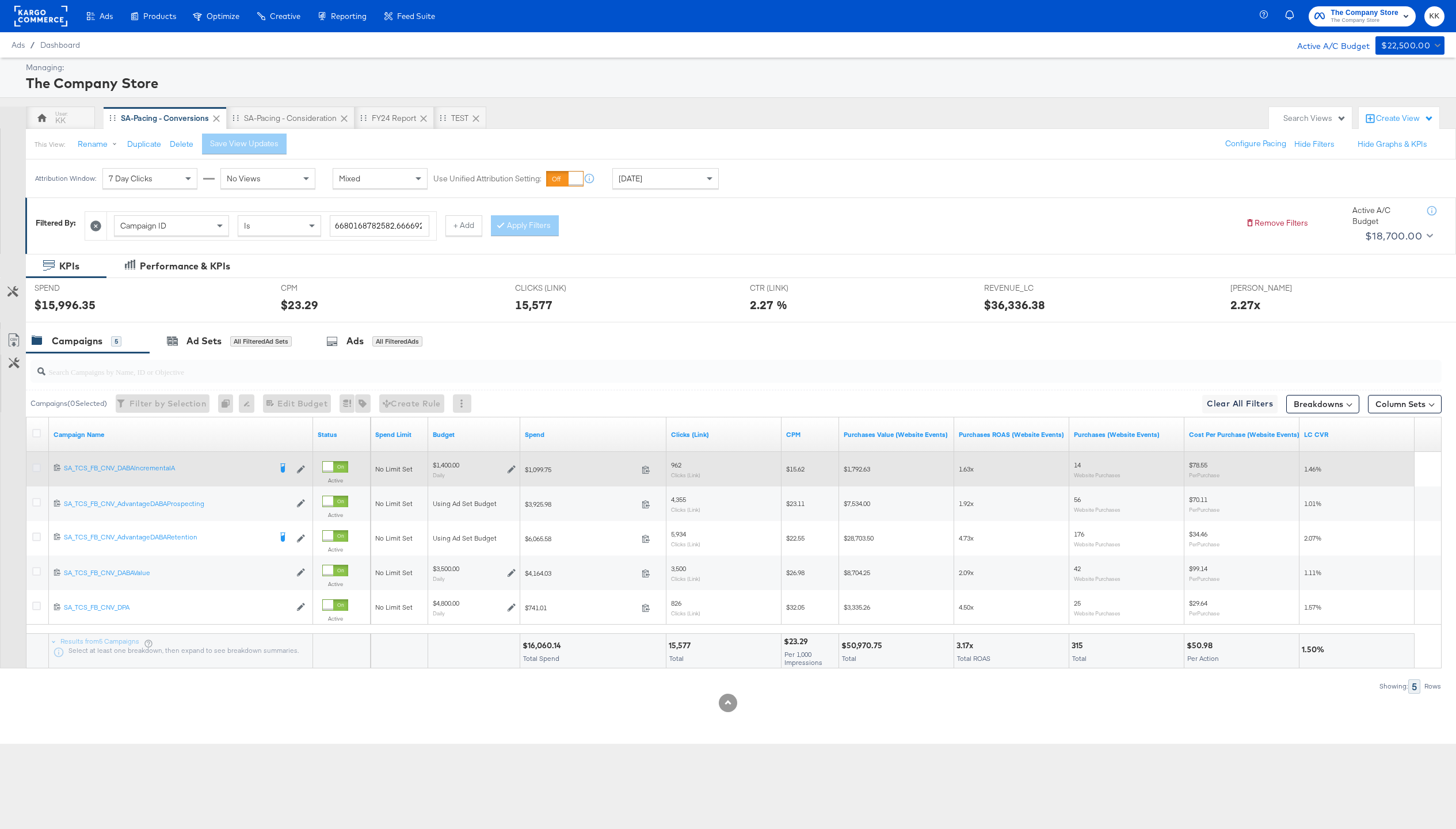
click at [40, 466] on icon at bounding box center [36, 468] width 9 height 9
click at [0, 0] on input "checkbox" at bounding box center [0, 0] width 0 height 0
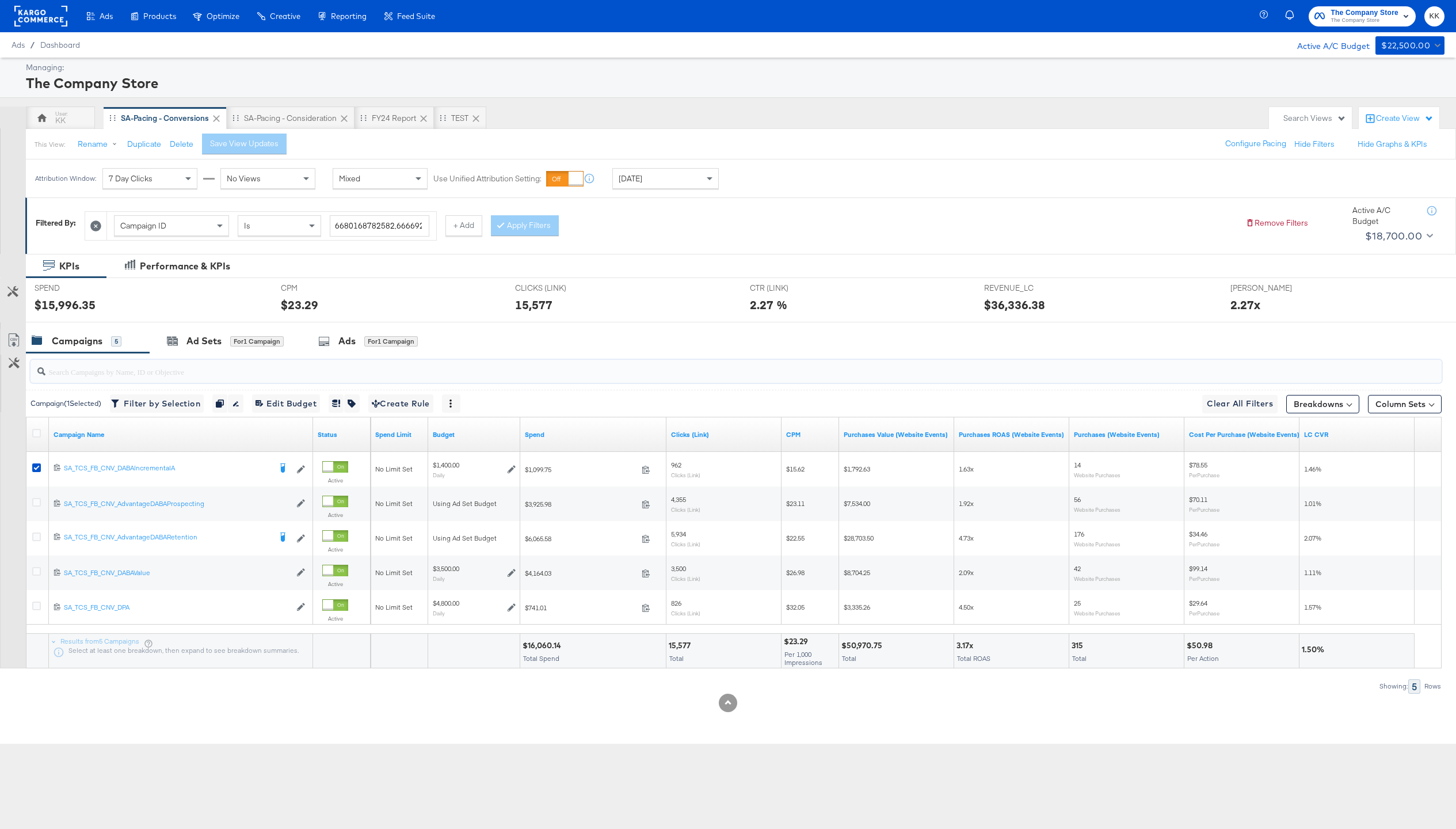
click at [215, 362] on input "search" at bounding box center [678, 367] width 1264 height 22
click at [235, 335] on div "Ad Sets for 1 Campaign" at bounding box center [225, 341] width 117 height 13
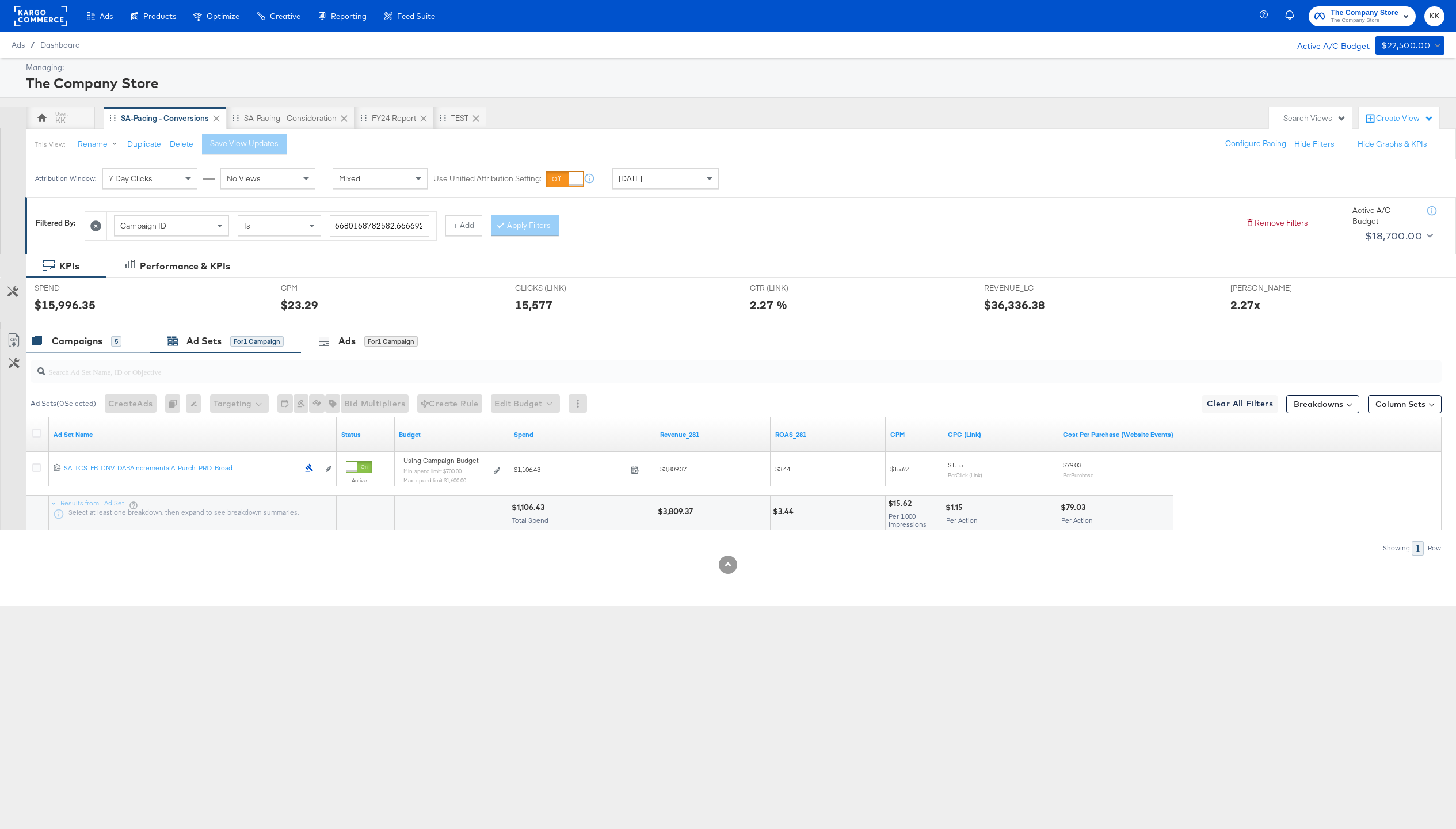
click at [88, 348] on div "Campaigns 5" at bounding box center [88, 341] width 124 height 25
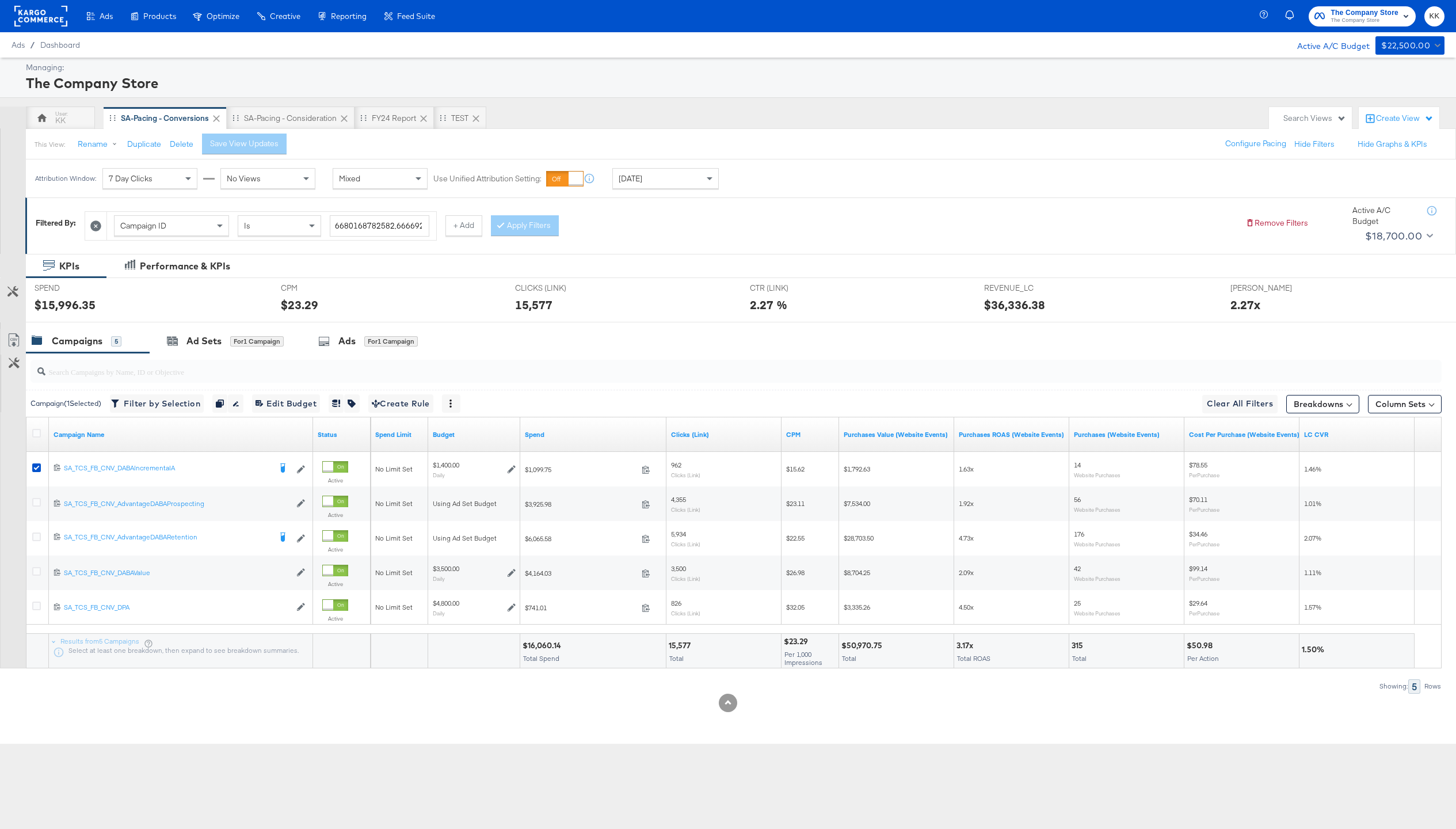
click at [214, 355] on div at bounding box center [734, 371] width 1416 height 37
click at [242, 339] on div "for 1 Campaign" at bounding box center [257, 342] width 54 height 11
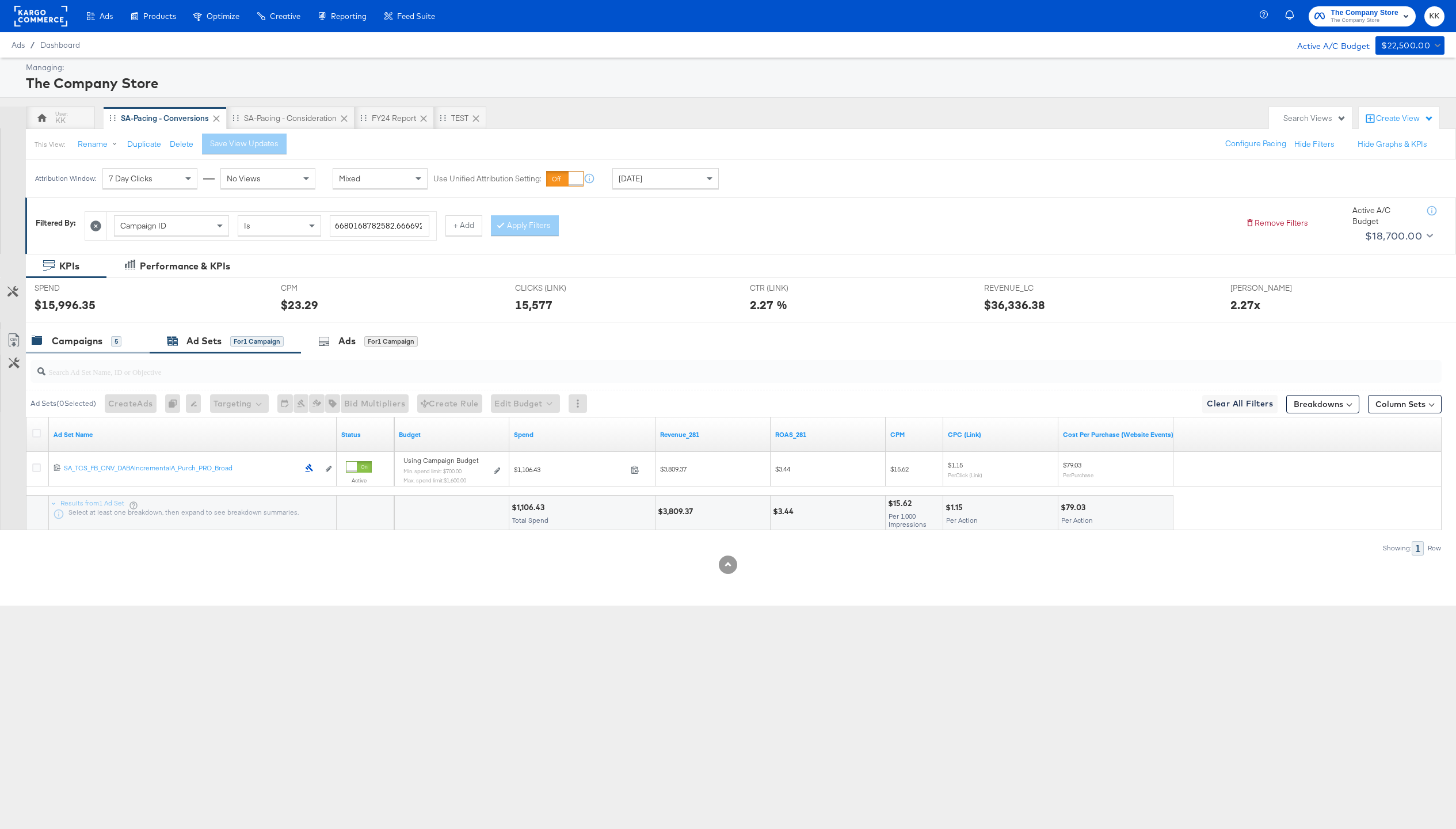
click at [76, 329] on div "Campaigns 5" at bounding box center [88, 341] width 124 height 25
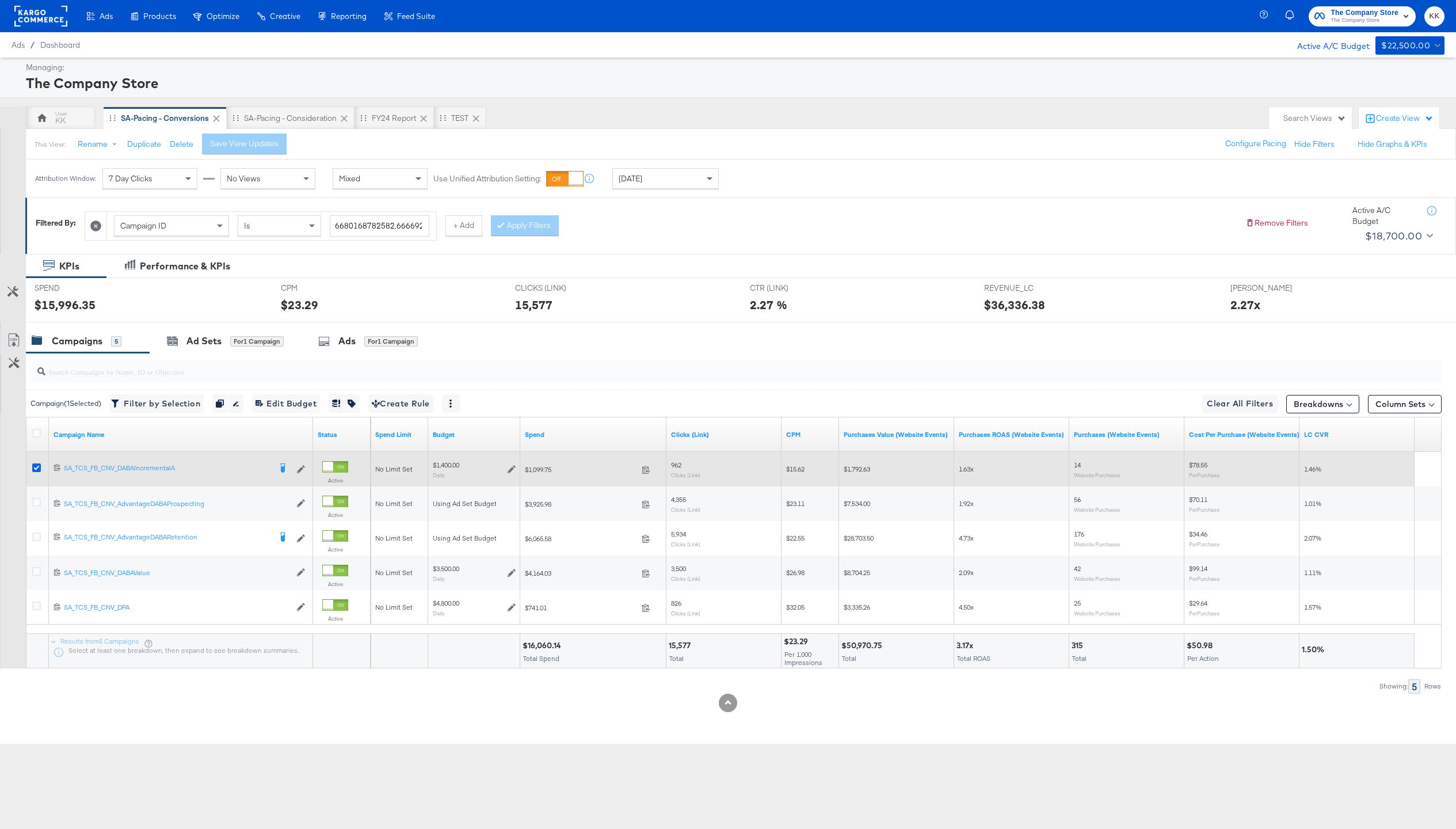
click at [33, 468] on icon at bounding box center [36, 468] width 9 height 9
click at [0, 0] on input "checkbox" at bounding box center [0, 0] width 0 height 0
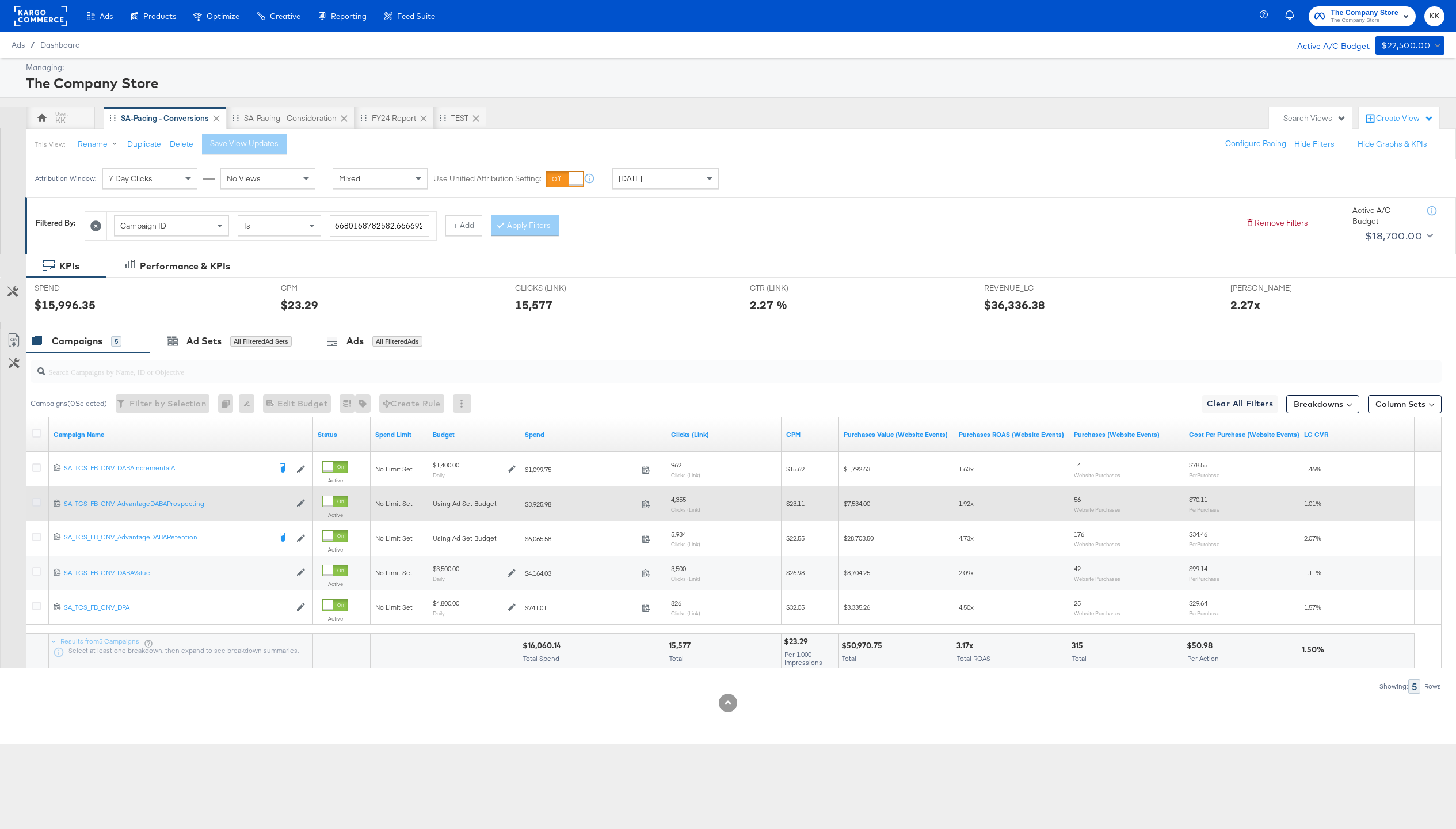
click at [36, 501] on icon at bounding box center [36, 502] width 9 height 9
click at [0, 0] on input "checkbox" at bounding box center [0, 0] width 0 height 0
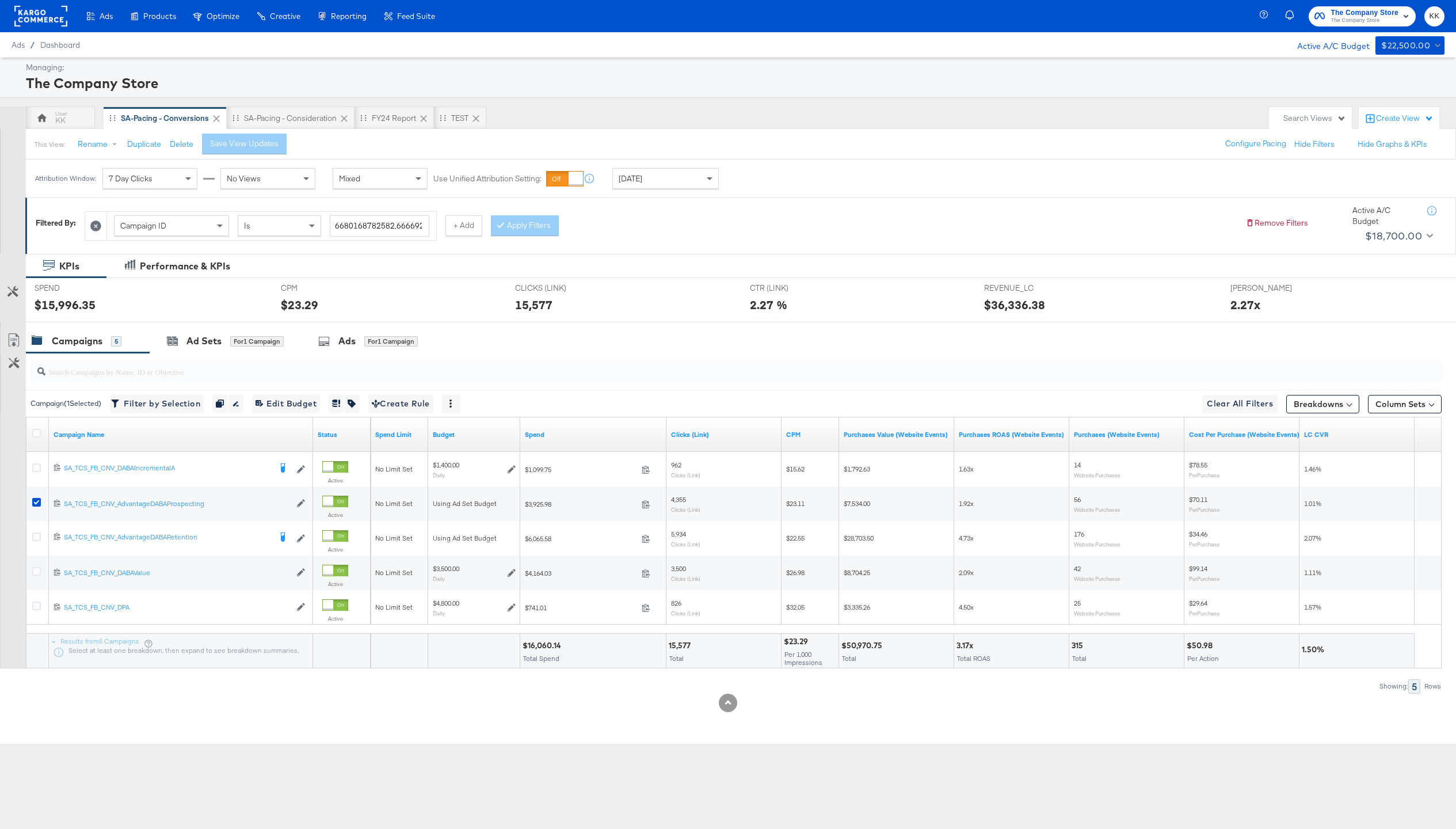
click at [212, 326] on div at bounding box center [728, 327] width 1456 height 9
click at [245, 333] on div "Ad Sets for 1 Campaign" at bounding box center [225, 341] width 151 height 25
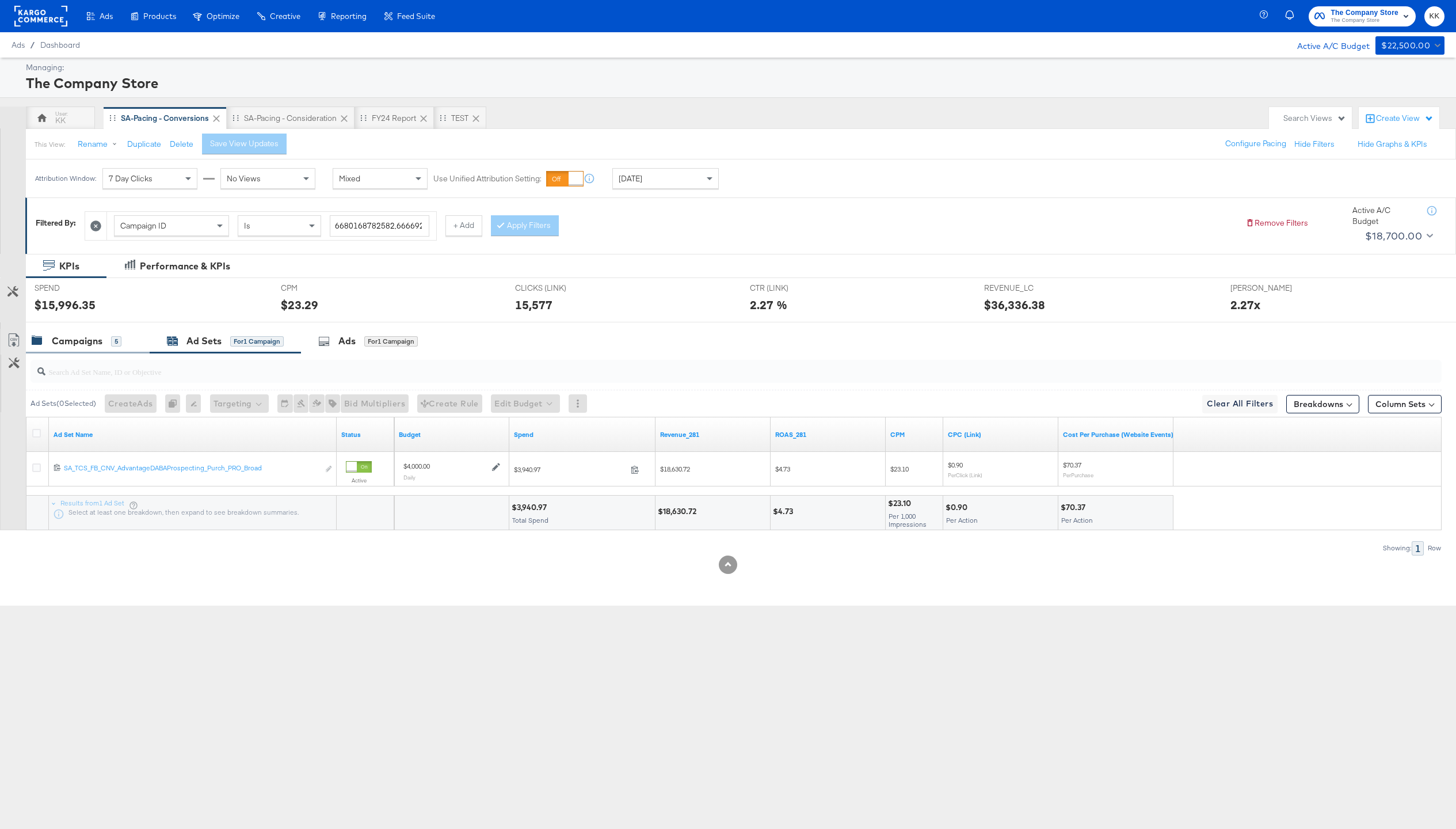
click at [84, 337] on div "Campaigns" at bounding box center [77, 341] width 51 height 13
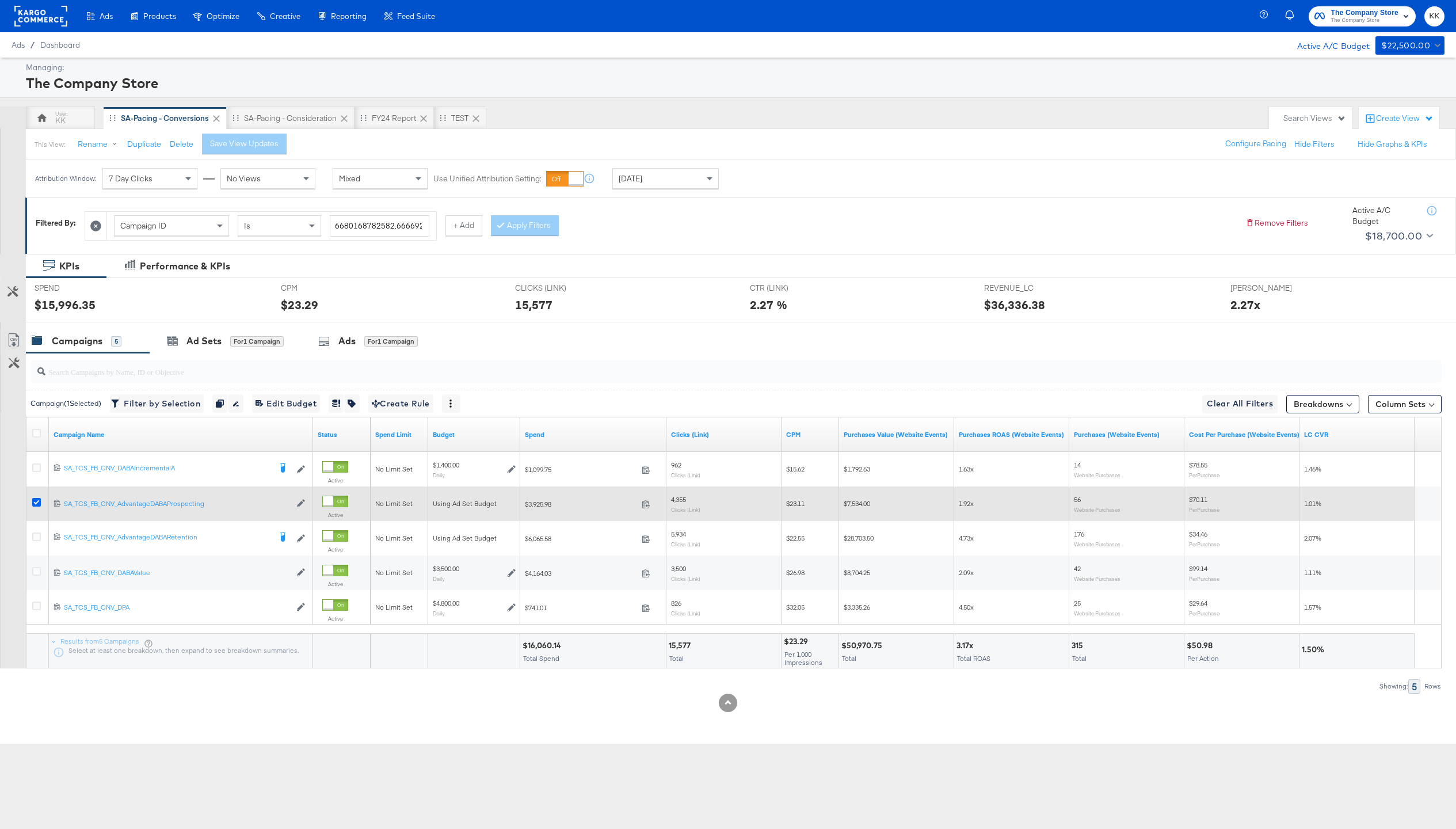
click at [34, 503] on icon at bounding box center [36, 502] width 9 height 9
click at [0, 0] on input "checkbox" at bounding box center [0, 0] width 0 height 0
